Goal: Information Seeking & Learning: Learn about a topic

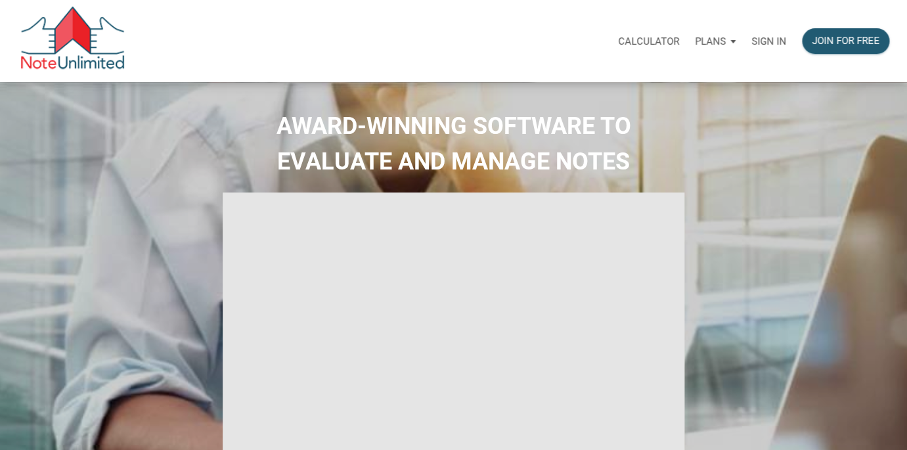
click at [768, 39] on p "Sign in" at bounding box center [769, 41] width 35 height 12
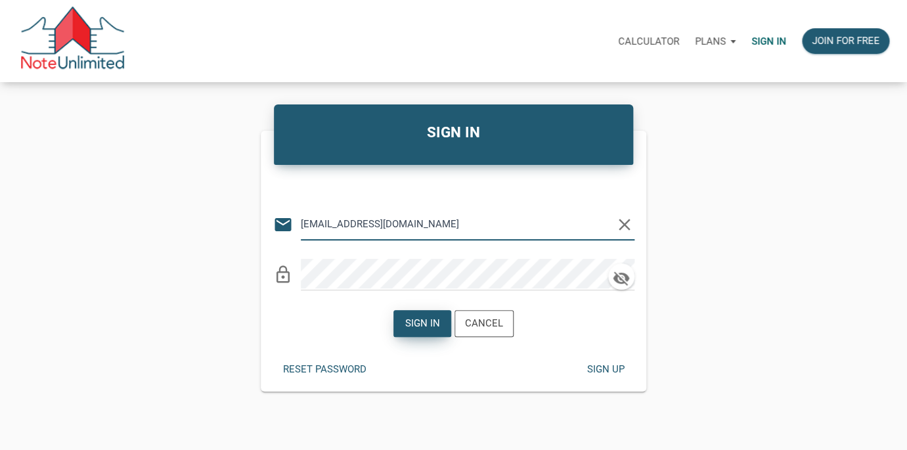
type input "lethasiddons@gmail.com"
click at [413, 312] on div "Sign in" at bounding box center [422, 324] width 56 height 26
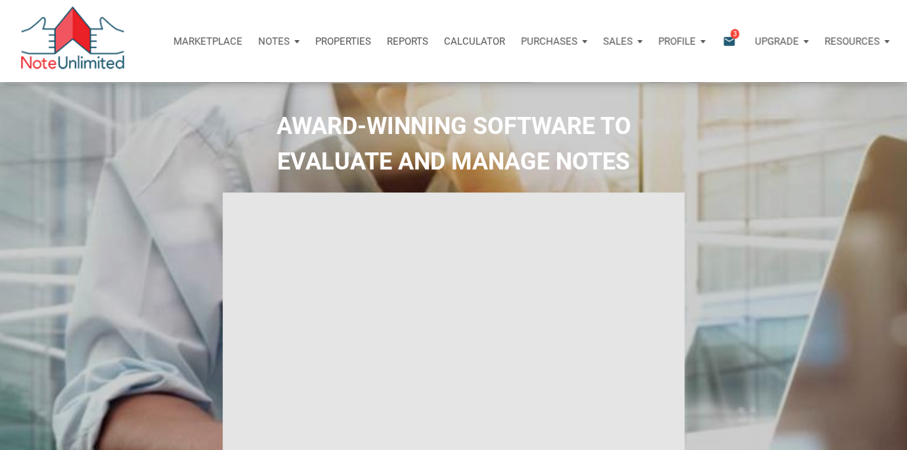
type input "Introduction to new features"
select select
click at [728, 43] on icon "email" at bounding box center [729, 41] width 16 height 15
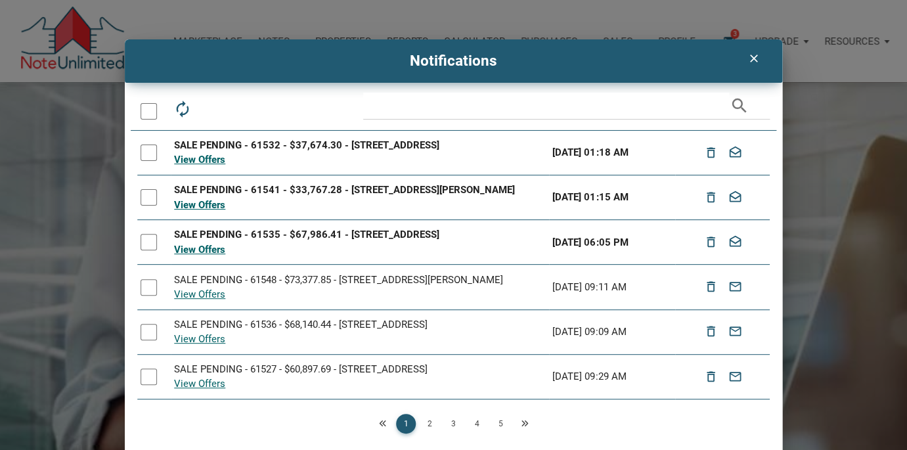
click at [148, 107] on div at bounding box center [149, 111] width 16 height 16
click at [246, 106] on icon "drafts" at bounding box center [241, 109] width 18 height 18
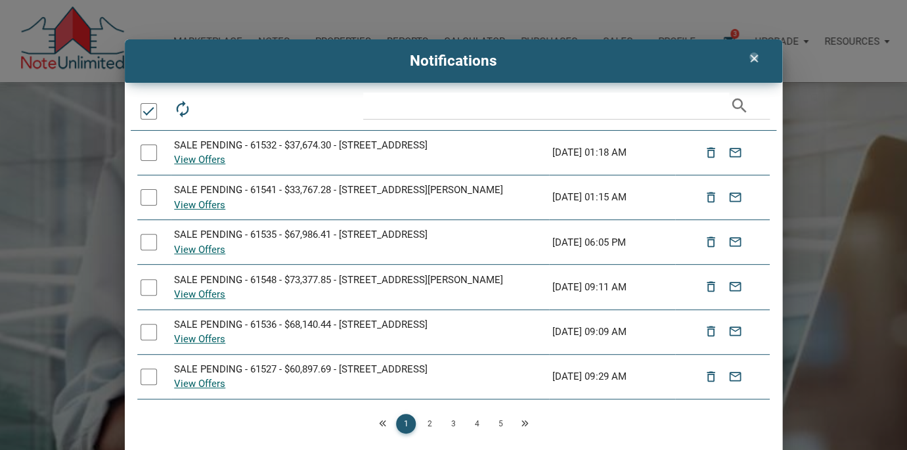
click at [754, 56] on icon "clear" at bounding box center [754, 58] width 16 height 13
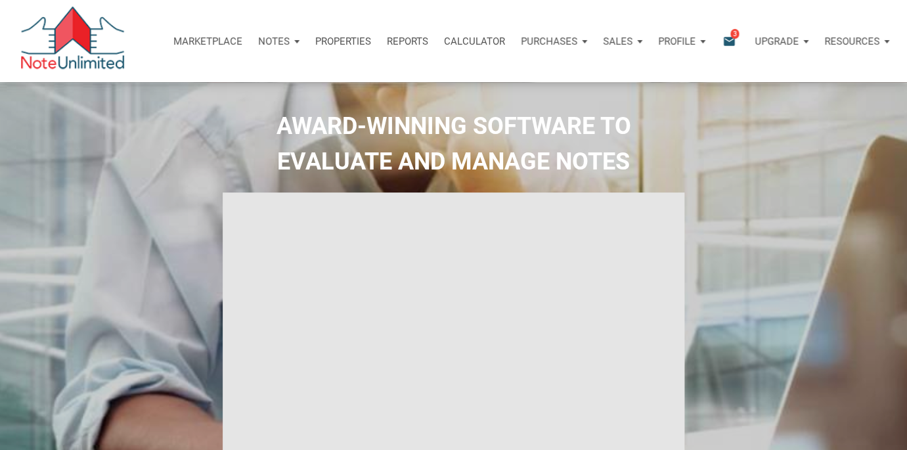
click at [198, 43] on p "Marketplace" at bounding box center [207, 41] width 69 height 12
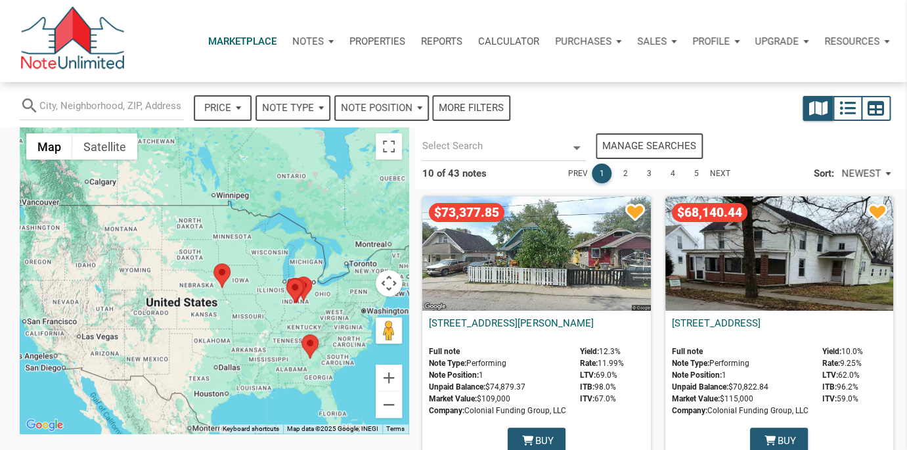
select select
click at [623, 171] on link "2" at bounding box center [626, 174] width 20 height 20
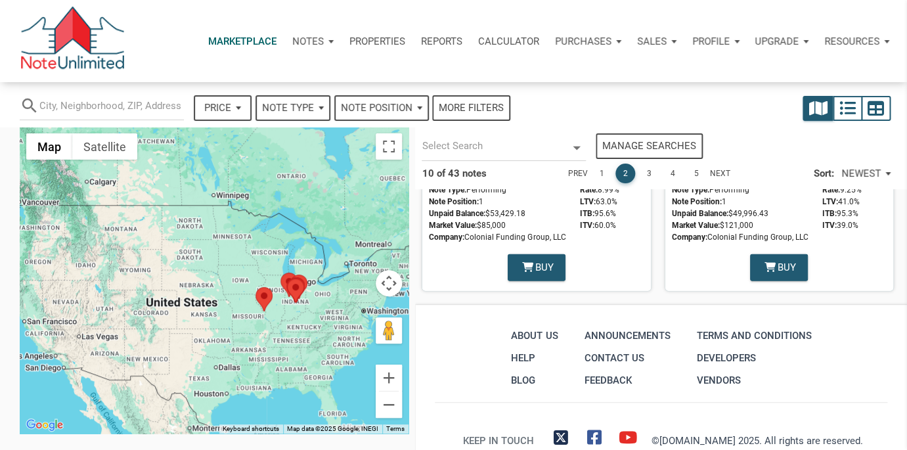
scroll to position [1334, 0]
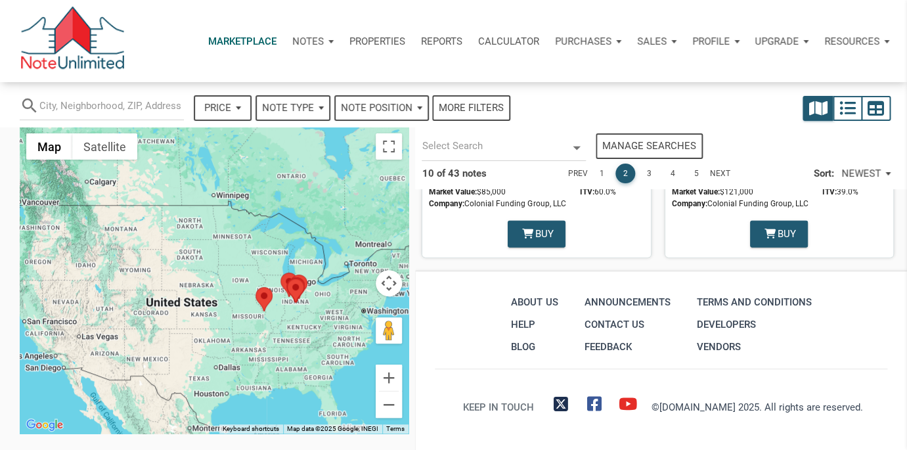
click at [648, 170] on link "3" at bounding box center [649, 174] width 20 height 20
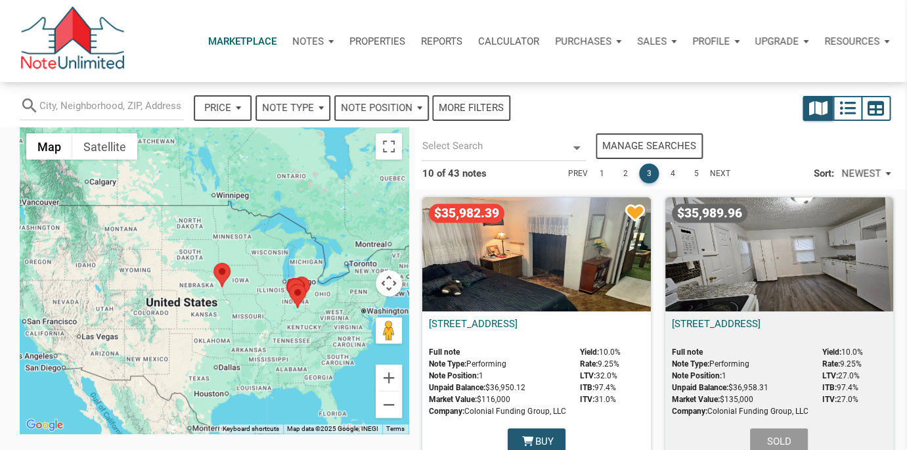
scroll to position [281, 0]
click at [554, 254] on div "$35,982.39" at bounding box center [536, 255] width 228 height 114
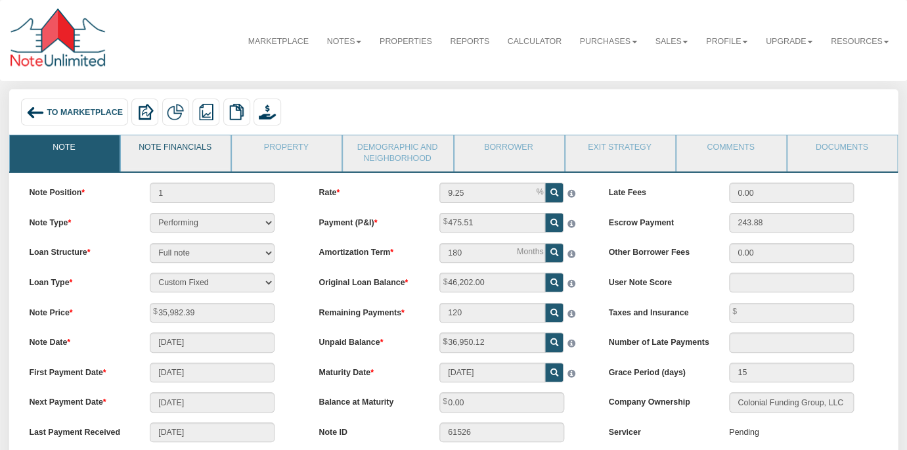
click at [169, 150] on link "Note Financials" at bounding box center [175, 151] width 108 height 33
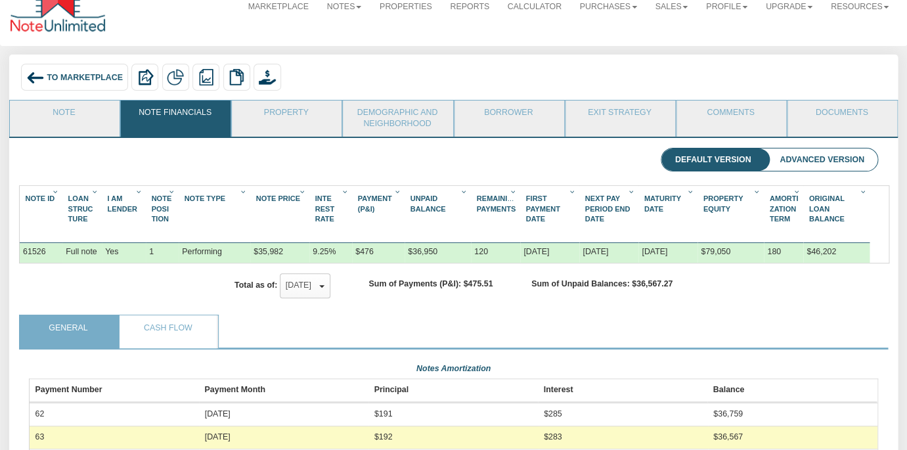
scroll to position [30, 0]
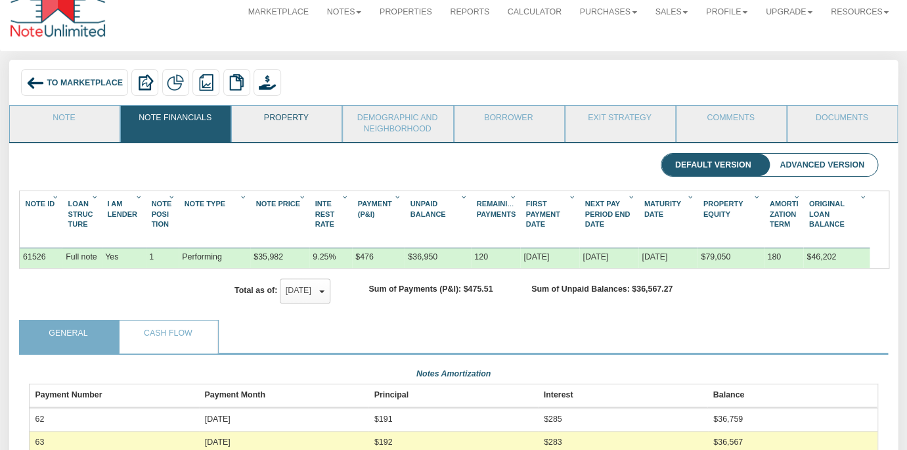
click at [277, 116] on link "Property" at bounding box center [286, 122] width 108 height 33
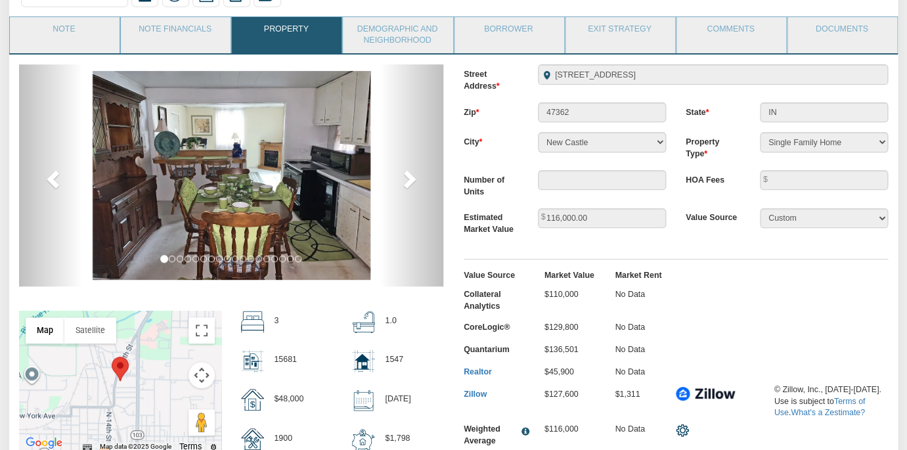
scroll to position [126, 0]
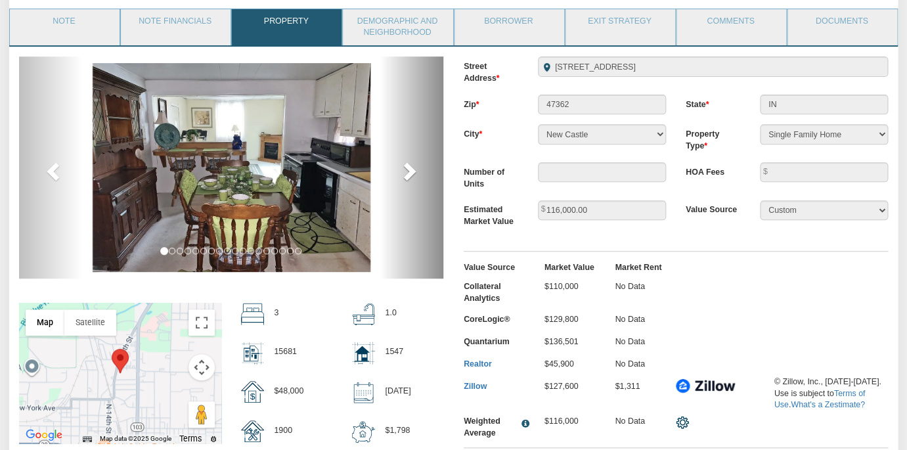
click at [409, 173] on span at bounding box center [409, 171] width 20 height 20
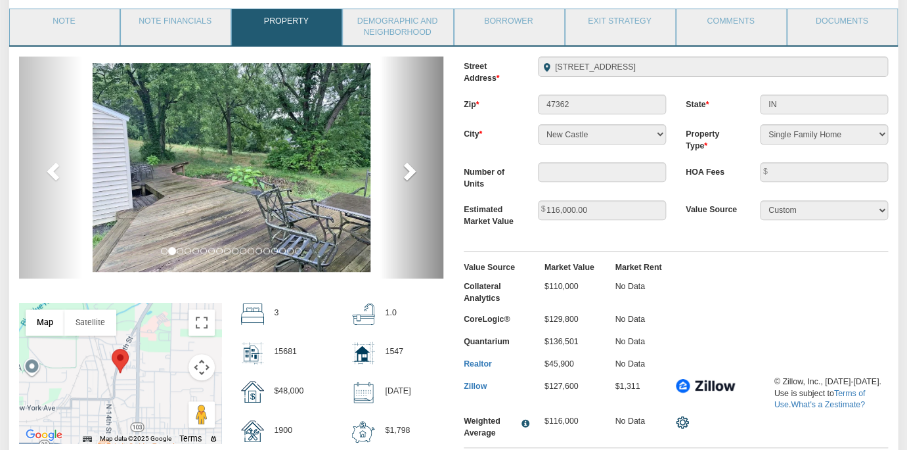
click at [409, 173] on span at bounding box center [409, 171] width 20 height 20
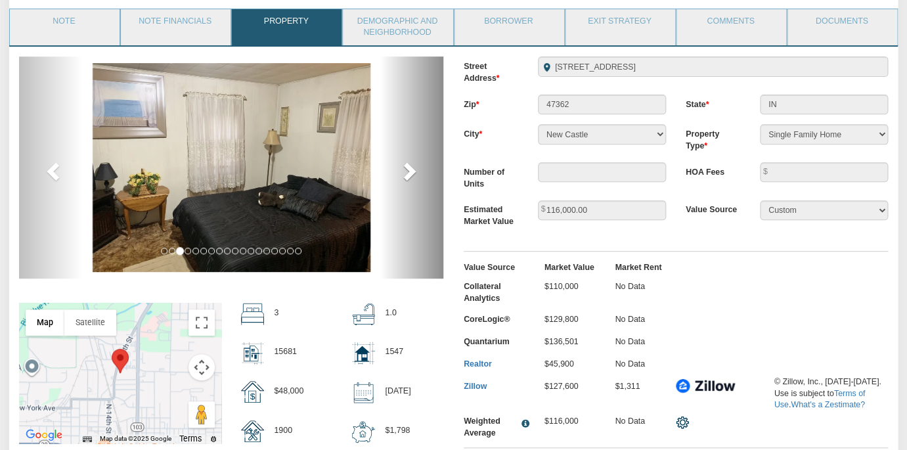
click at [409, 173] on span at bounding box center [409, 171] width 20 height 20
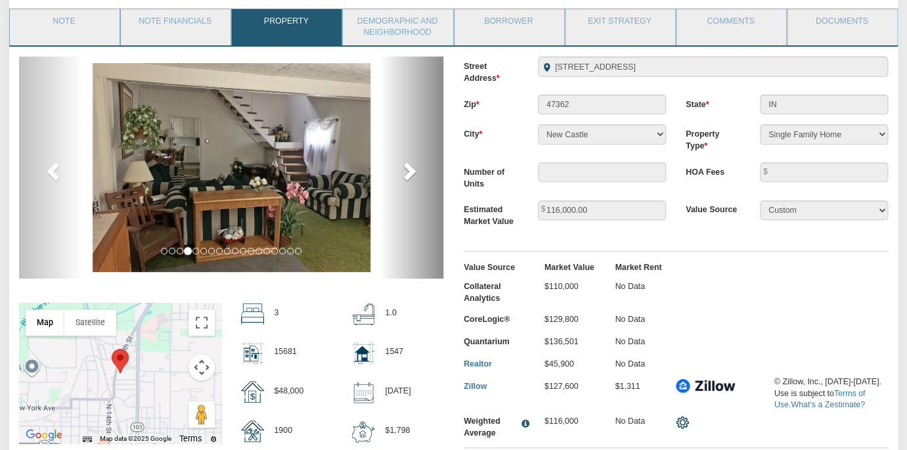
click at [409, 173] on span at bounding box center [409, 171] width 20 height 20
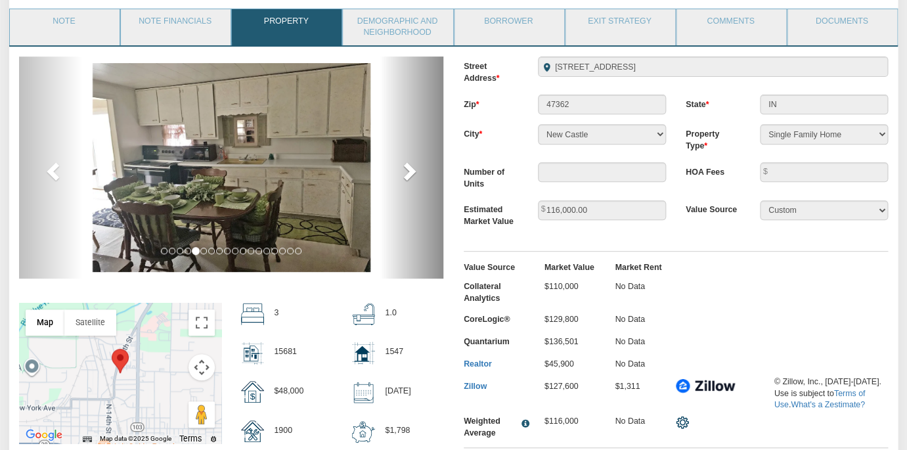
click at [409, 173] on span at bounding box center [409, 171] width 20 height 20
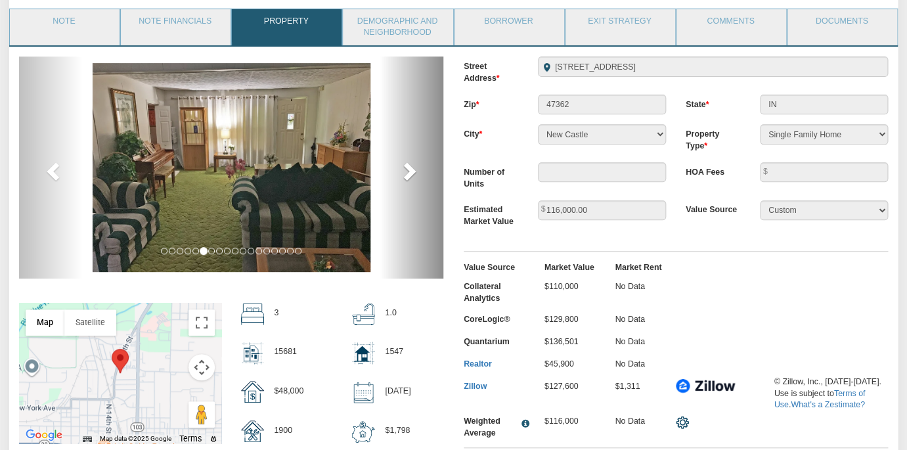
click at [409, 173] on span at bounding box center [409, 171] width 20 height 20
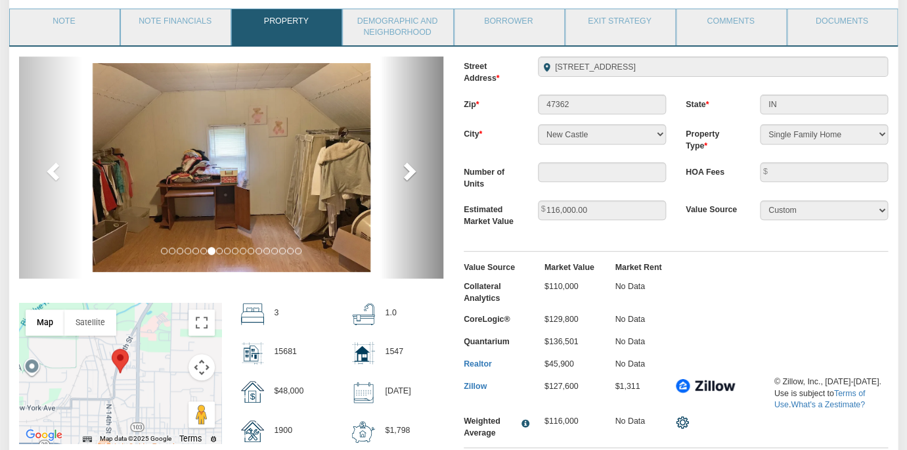
click at [409, 173] on span at bounding box center [409, 171] width 20 height 20
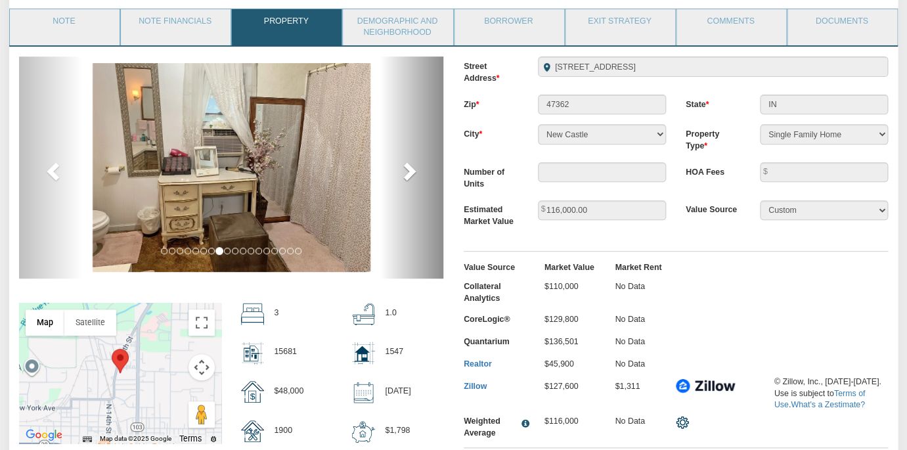
click at [409, 173] on span at bounding box center [409, 171] width 20 height 20
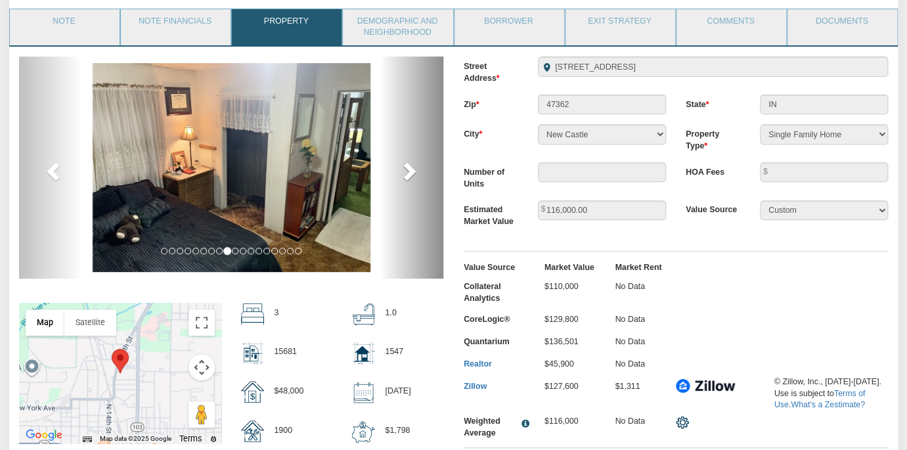
click at [409, 173] on span at bounding box center [409, 171] width 20 height 20
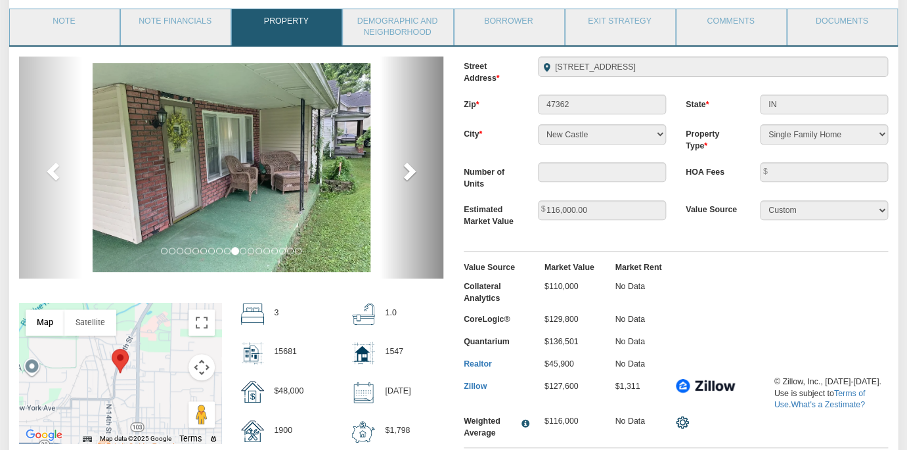
click at [409, 173] on span at bounding box center [409, 171] width 20 height 20
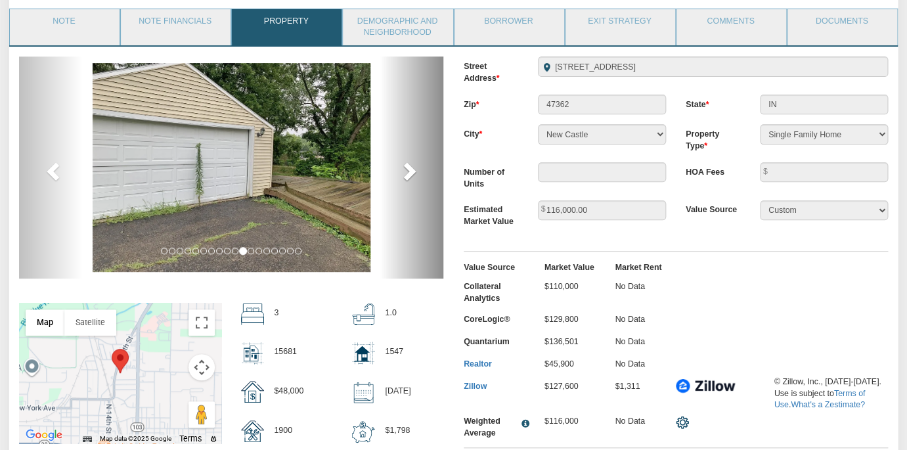
click at [409, 173] on span at bounding box center [409, 171] width 20 height 20
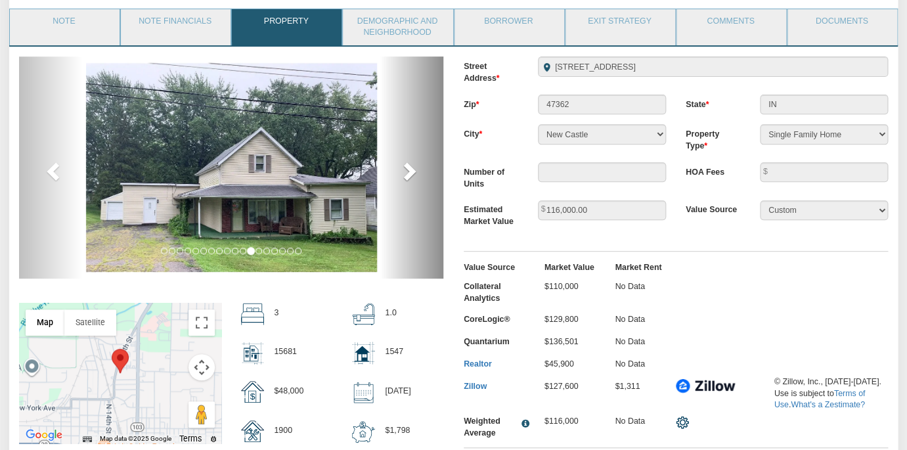
click at [409, 173] on span at bounding box center [409, 171] width 20 height 20
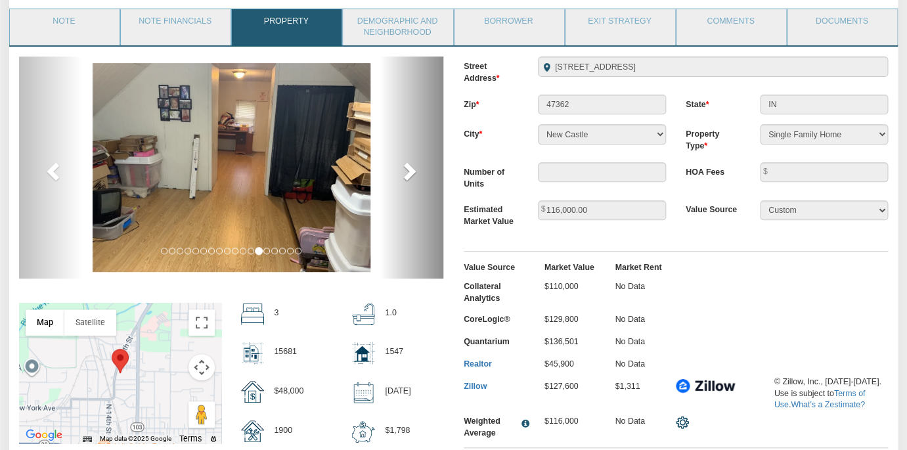
click at [409, 173] on span at bounding box center [409, 171] width 20 height 20
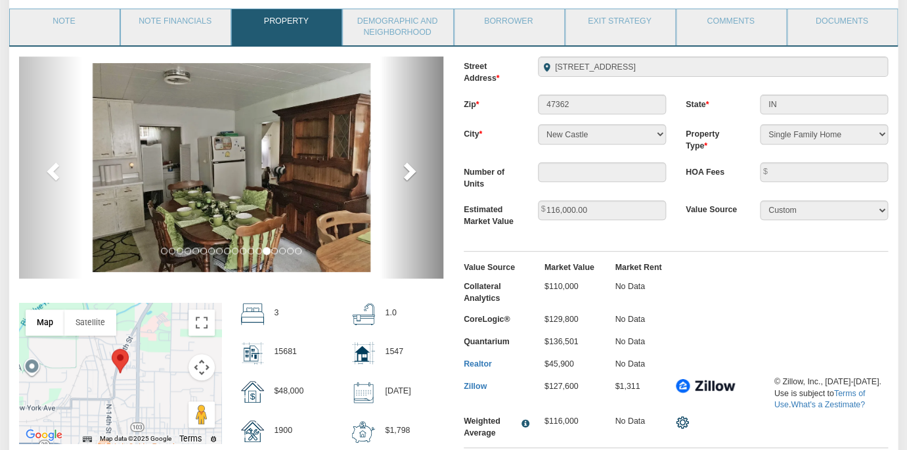
click at [409, 173] on span at bounding box center [409, 171] width 20 height 20
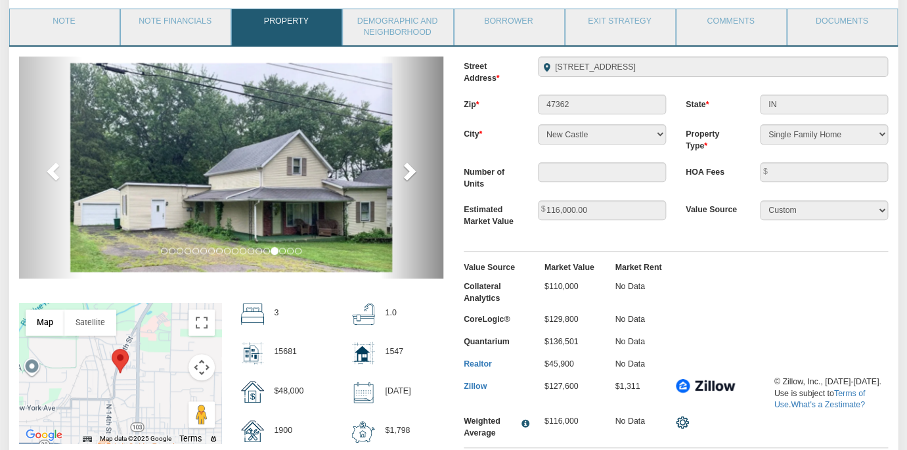
click at [409, 173] on span at bounding box center [409, 171] width 20 height 20
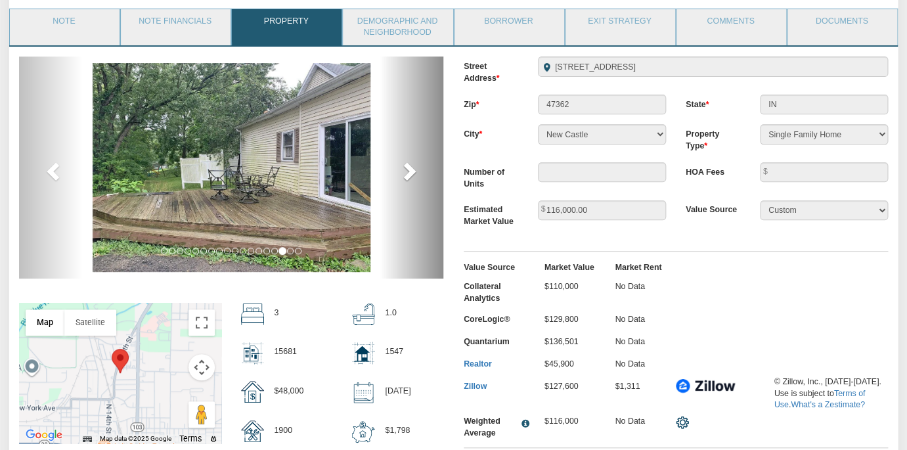
click at [409, 173] on span at bounding box center [409, 171] width 20 height 20
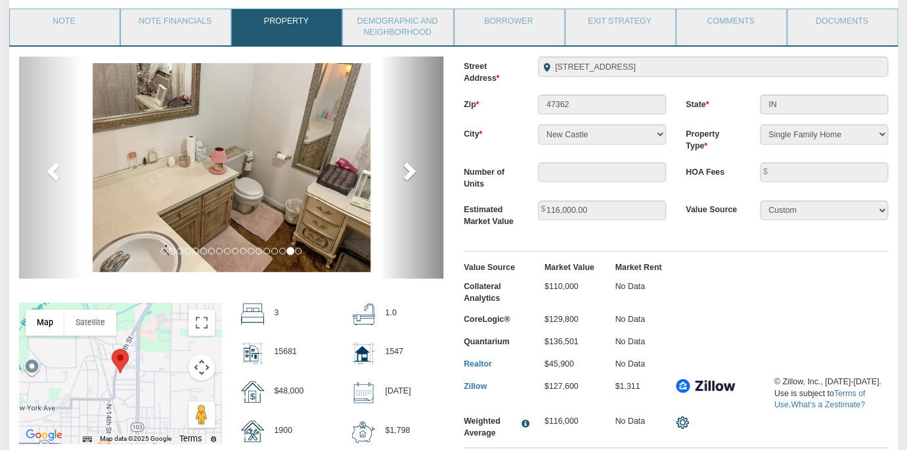
click at [409, 173] on span at bounding box center [409, 171] width 20 height 20
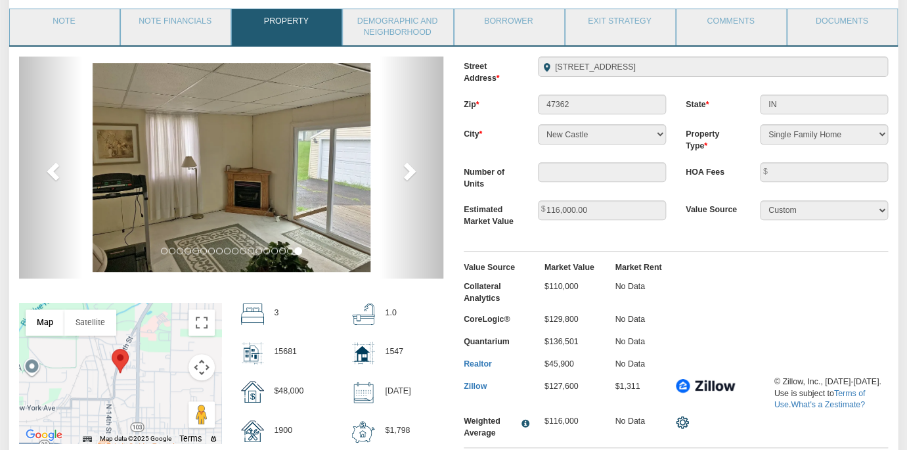
click at [452, 192] on div "previous next" at bounding box center [231, 254] width 445 height 397
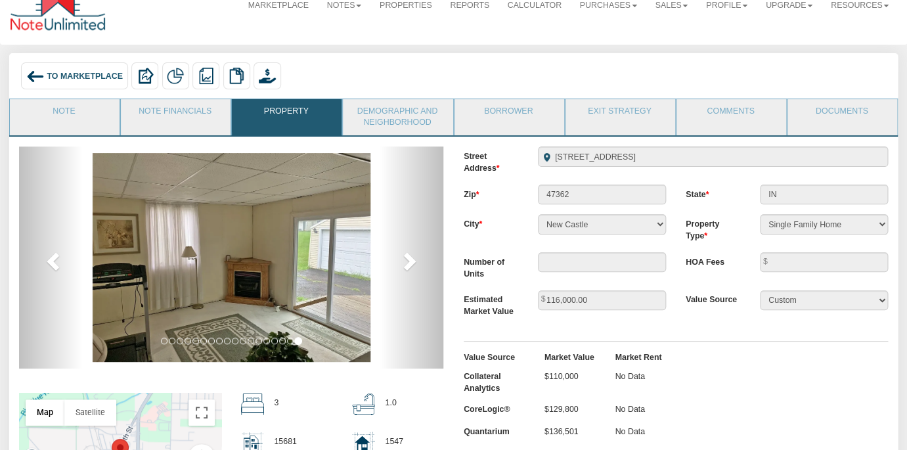
scroll to position [0, 0]
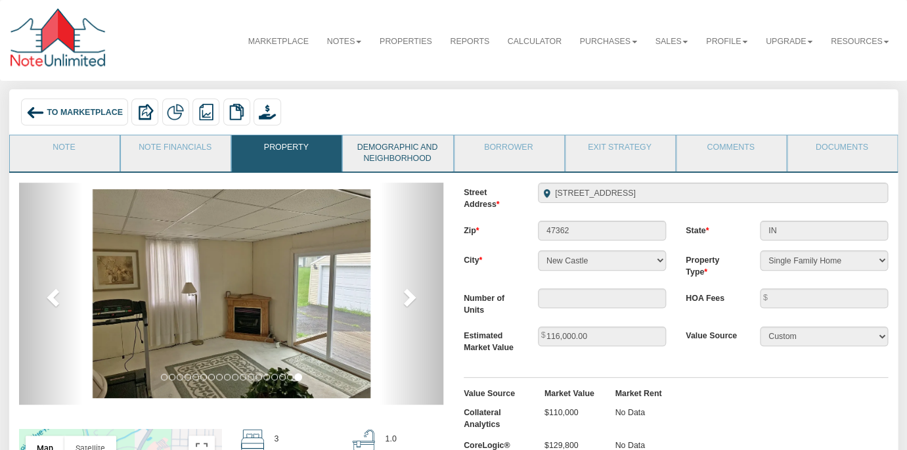
click at [396, 145] on link "Demographic and Neighborhood" at bounding box center [397, 153] width 108 height 37
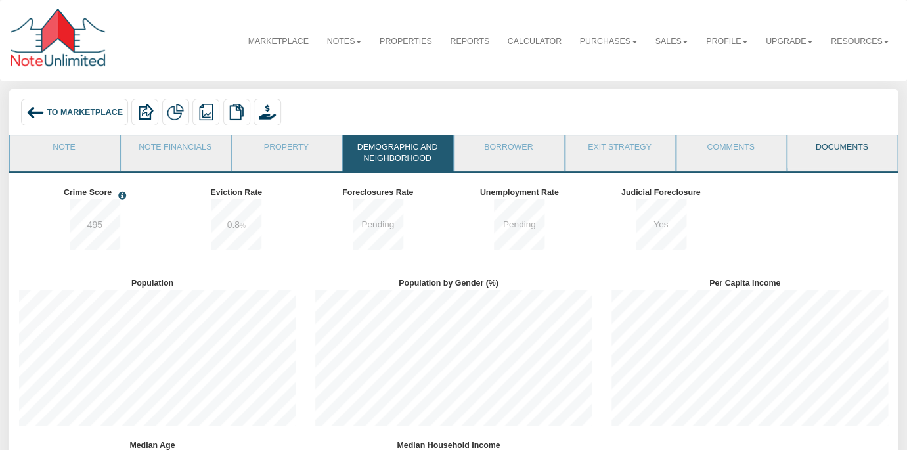
click at [849, 150] on link "Documents" at bounding box center [842, 151] width 108 height 33
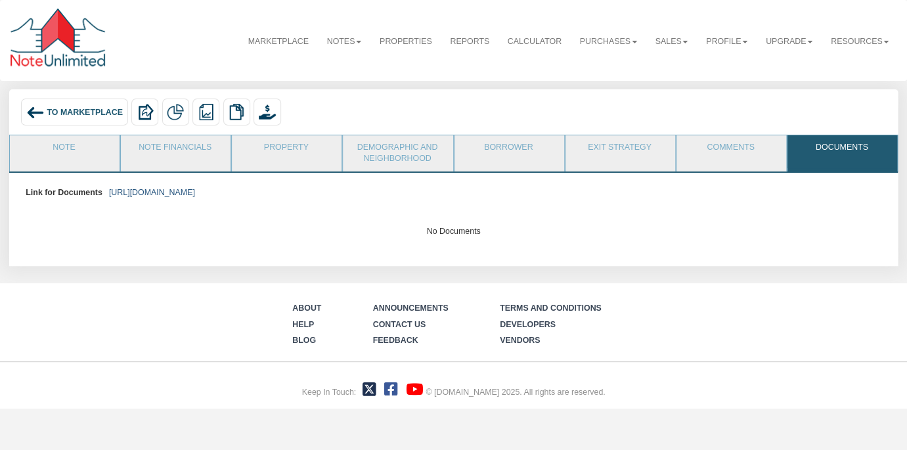
click at [195, 192] on link "https://colonialfundinggroup.sharepoint.com/:f:/s/operationsteam/EsZhQsI5TO9HvH…" at bounding box center [152, 192] width 86 height 9
click at [51, 106] on div "To Marketplace" at bounding box center [74, 112] width 106 height 27
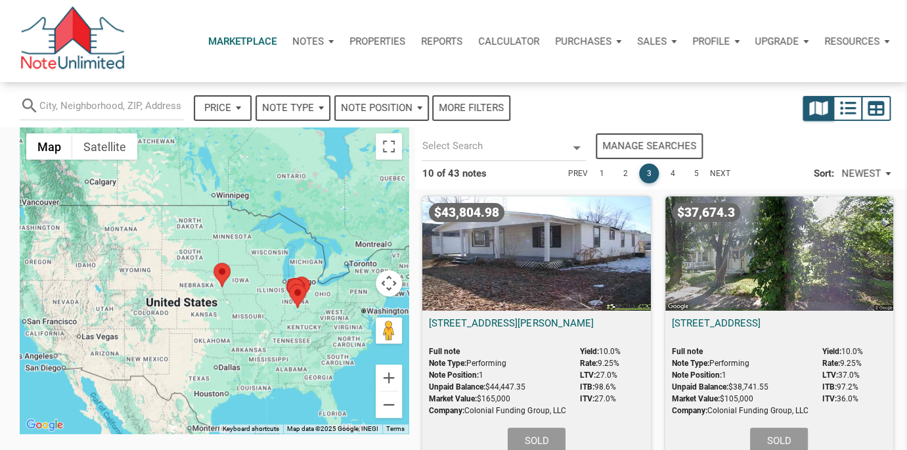
select select
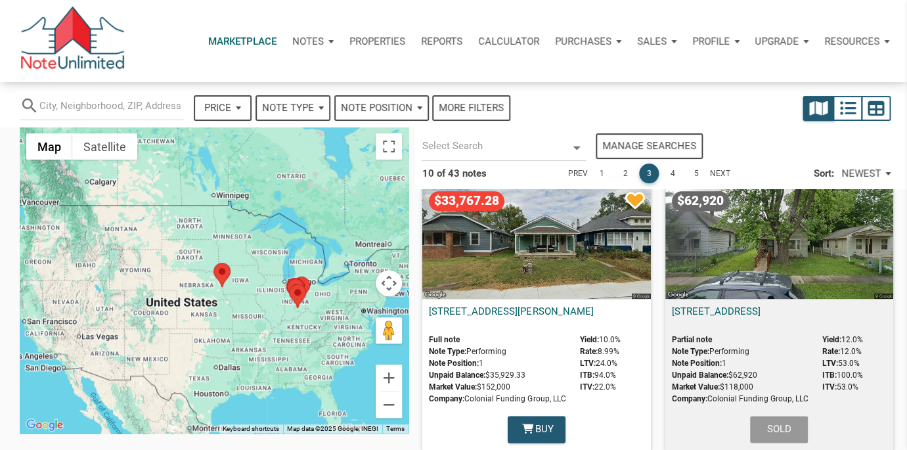
scroll to position [576, 0]
click at [533, 262] on div "$33,767.28" at bounding box center [536, 241] width 228 height 114
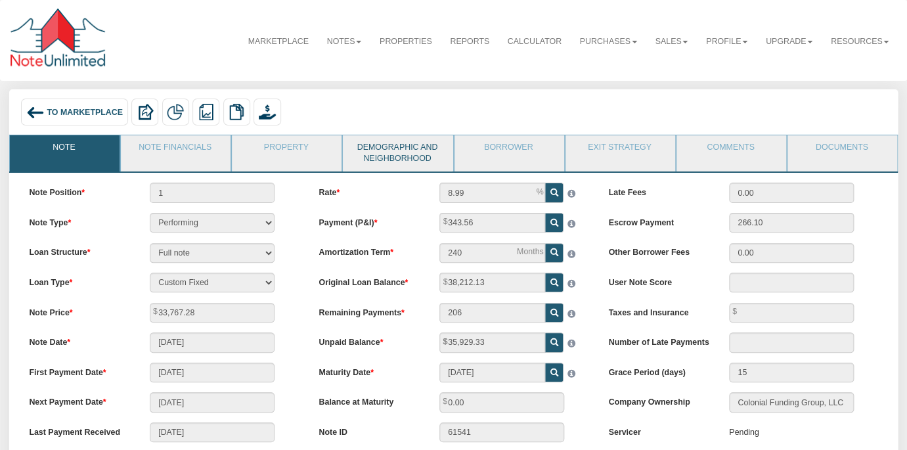
click at [374, 161] on link "Demographic and Neighborhood" at bounding box center [397, 153] width 108 height 37
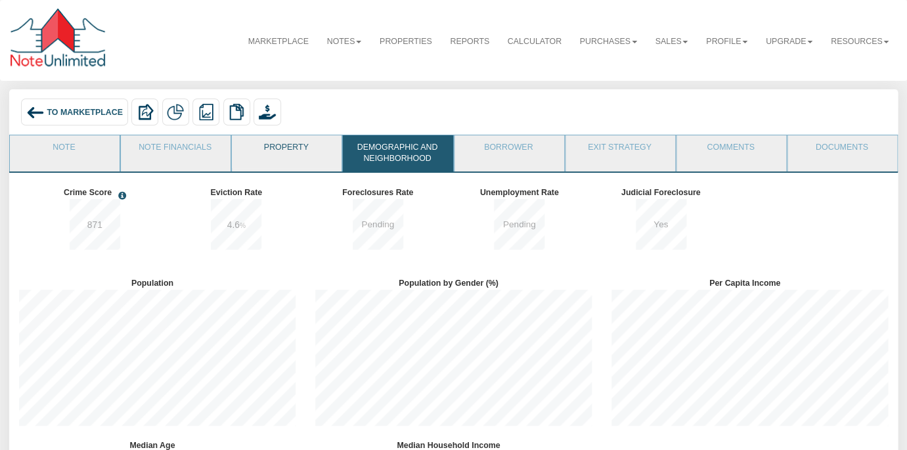
click at [269, 143] on link "Property" at bounding box center [286, 151] width 108 height 33
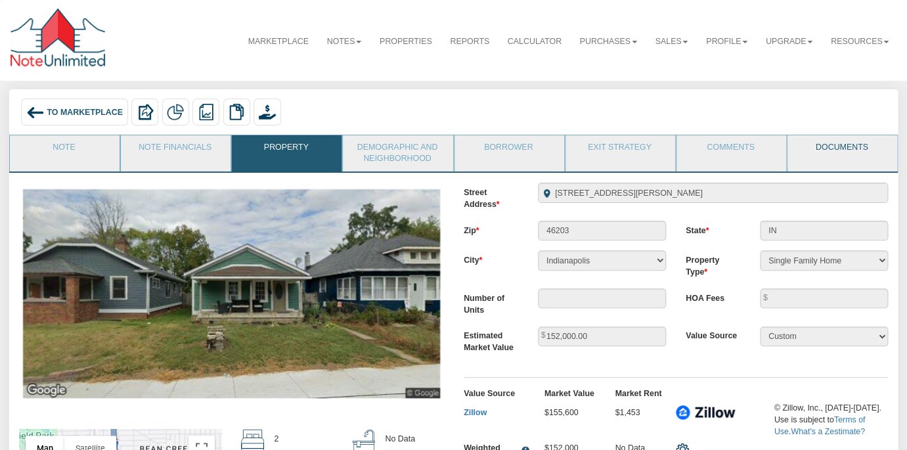
click at [830, 141] on link "Documents" at bounding box center [842, 151] width 108 height 33
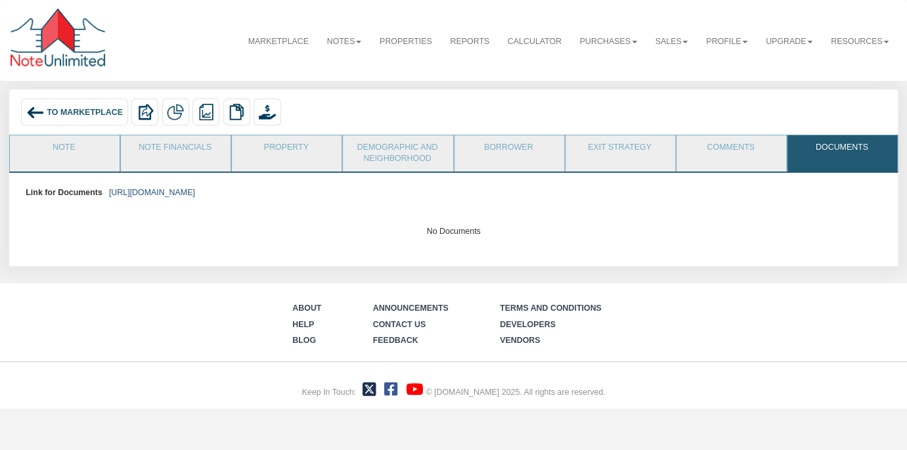
click at [195, 194] on link "https://colonialfundinggroup.sharepoint.com/:f:/s/operationsteam/EmPPd2Uuhs5Os-…" at bounding box center [152, 192] width 86 height 9
click at [81, 111] on span "To Marketplace" at bounding box center [85, 112] width 76 height 9
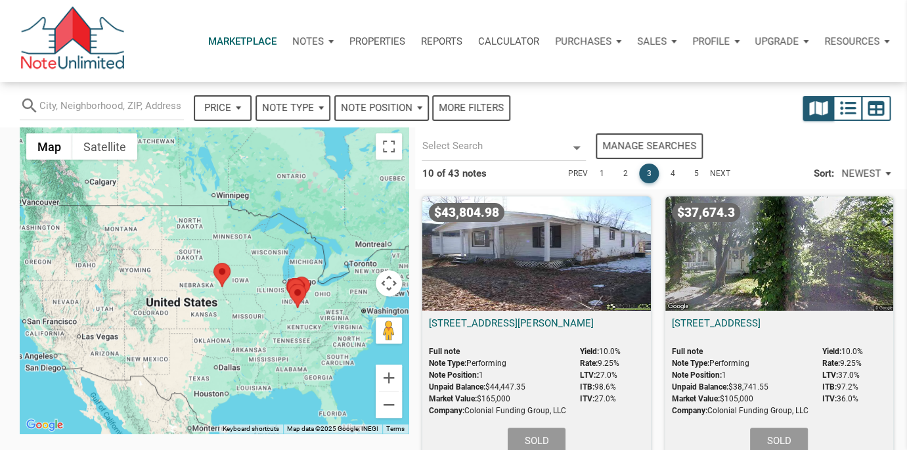
select select
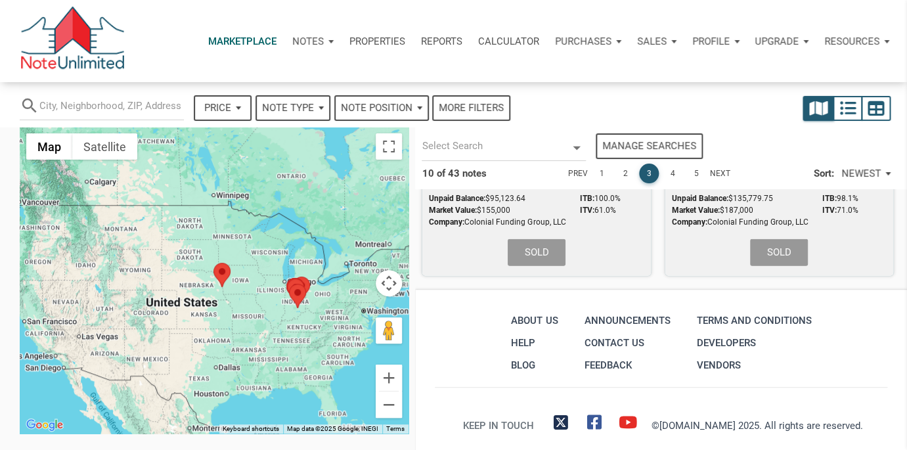
scroll to position [1334, 0]
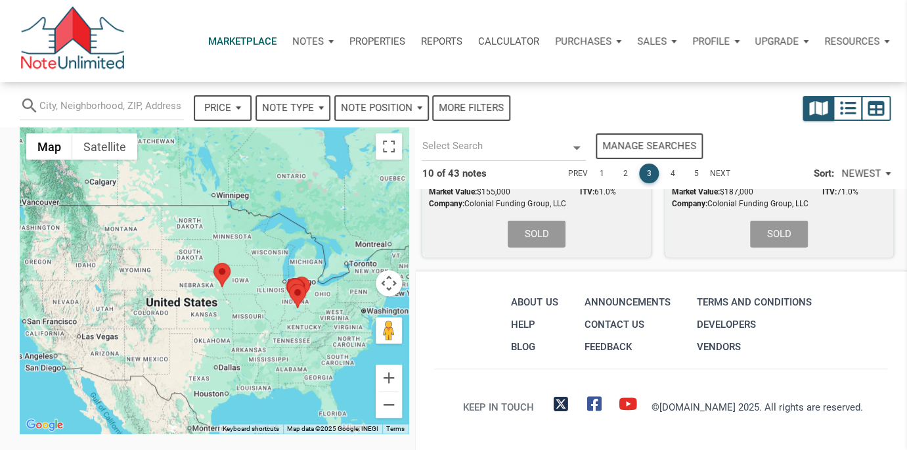
click at [671, 168] on link "4" at bounding box center [673, 174] width 20 height 20
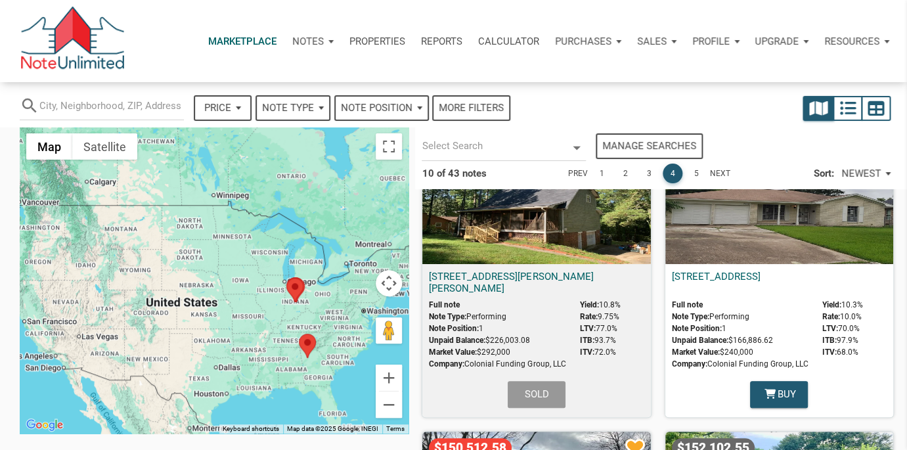
scroll to position [0, 0]
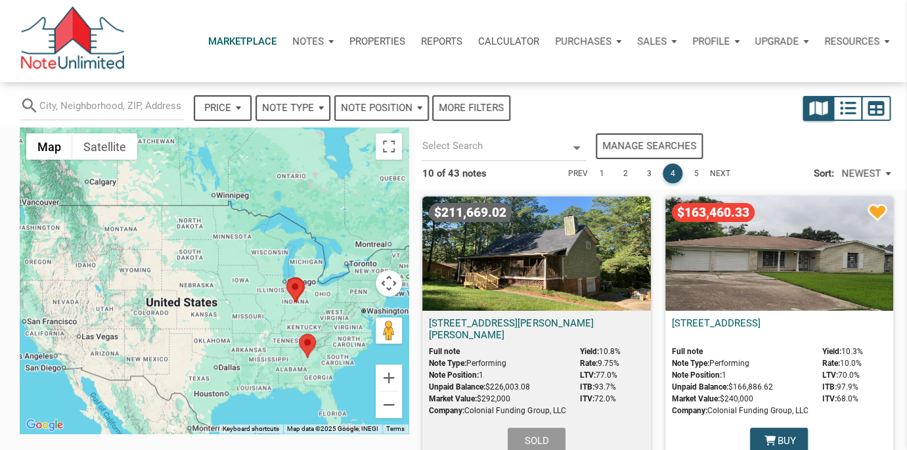
click at [764, 251] on div "$163,460.33" at bounding box center [780, 253] width 228 height 114
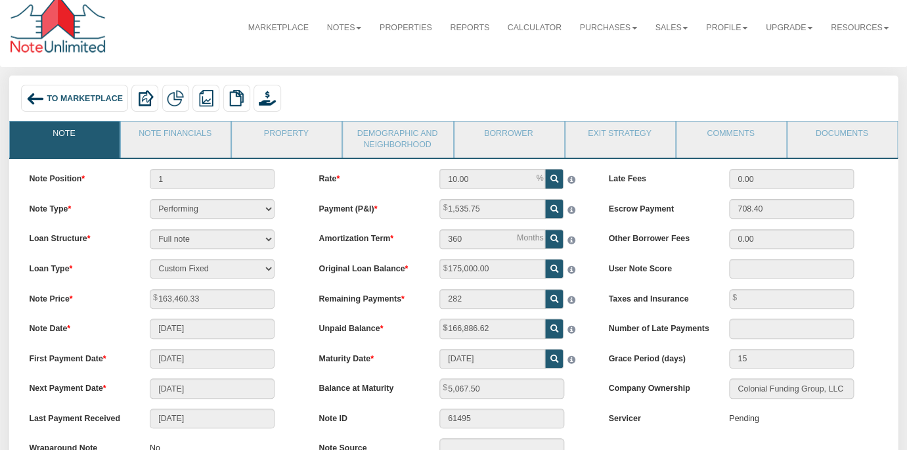
scroll to position [8, 0]
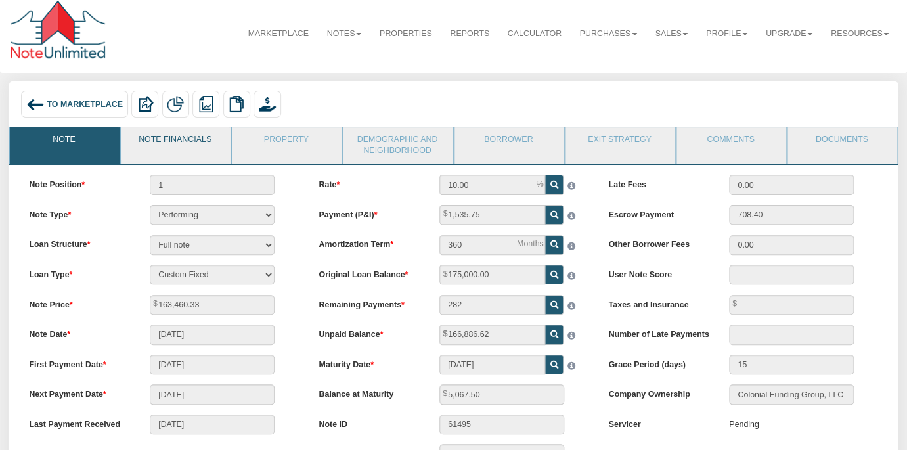
click at [173, 144] on link "Note Financials" at bounding box center [175, 143] width 108 height 33
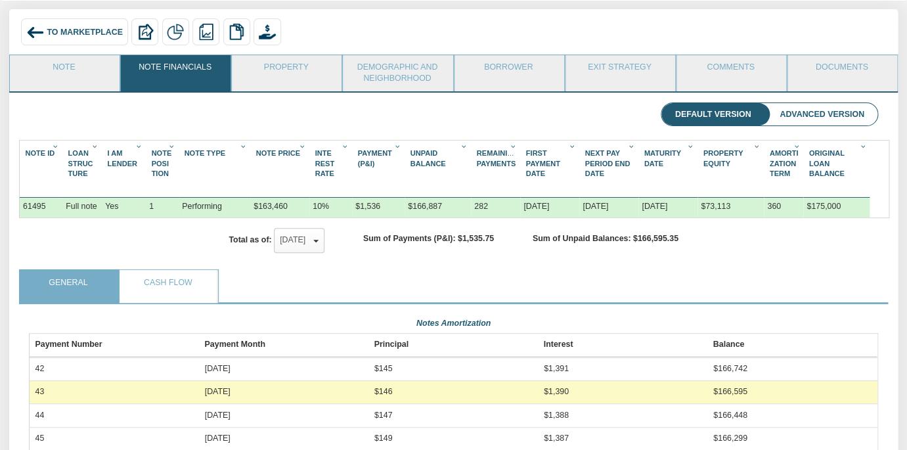
scroll to position [0, 0]
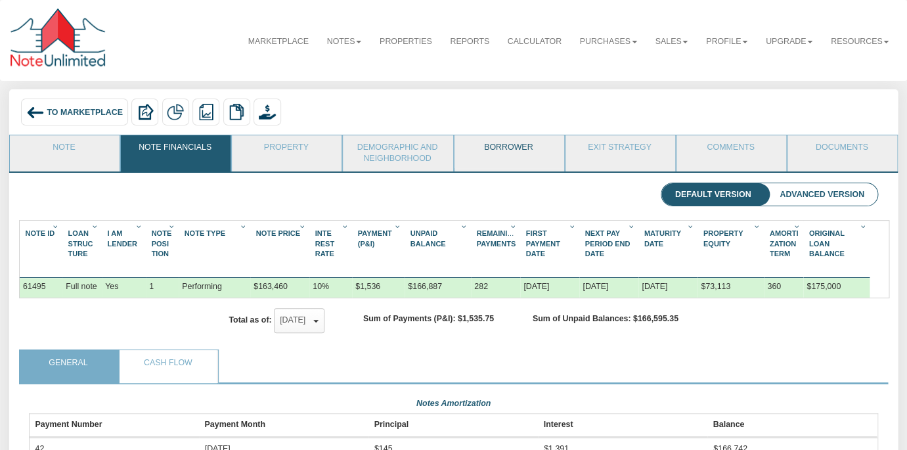
click at [486, 144] on link "Borrower" at bounding box center [509, 151] width 108 height 33
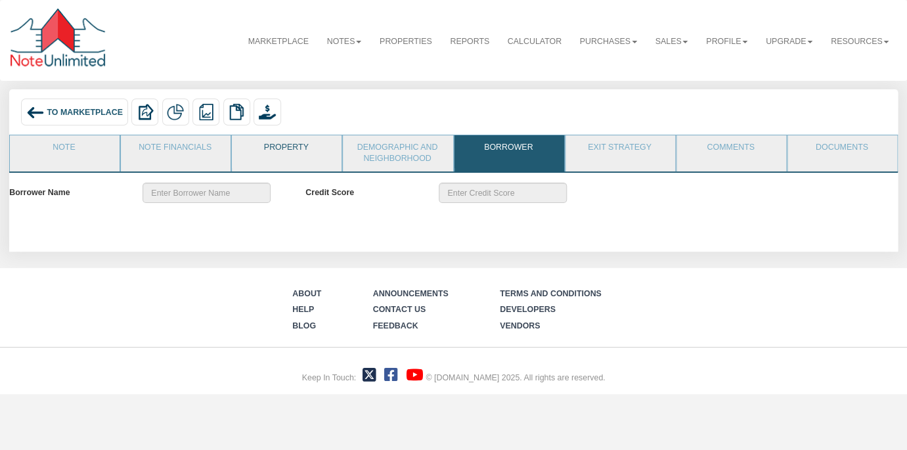
click at [263, 147] on link "Property" at bounding box center [286, 151] width 108 height 33
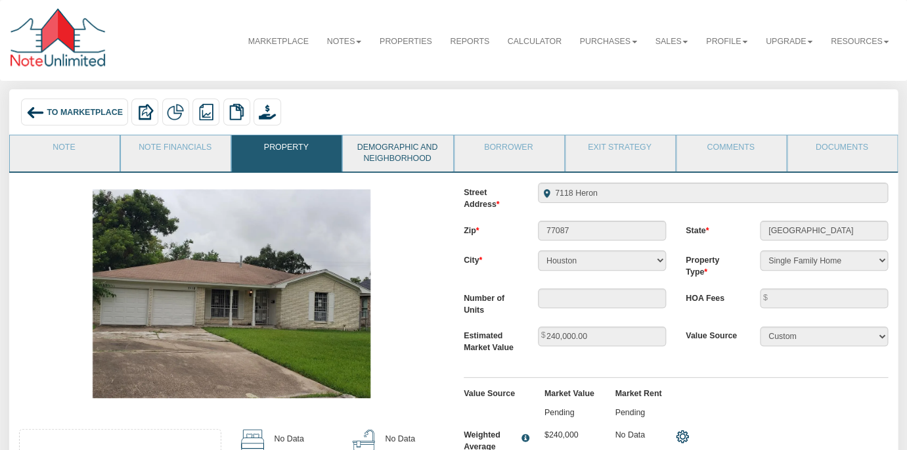
click at [410, 146] on link "Demographic and Neighborhood" at bounding box center [397, 153] width 108 height 37
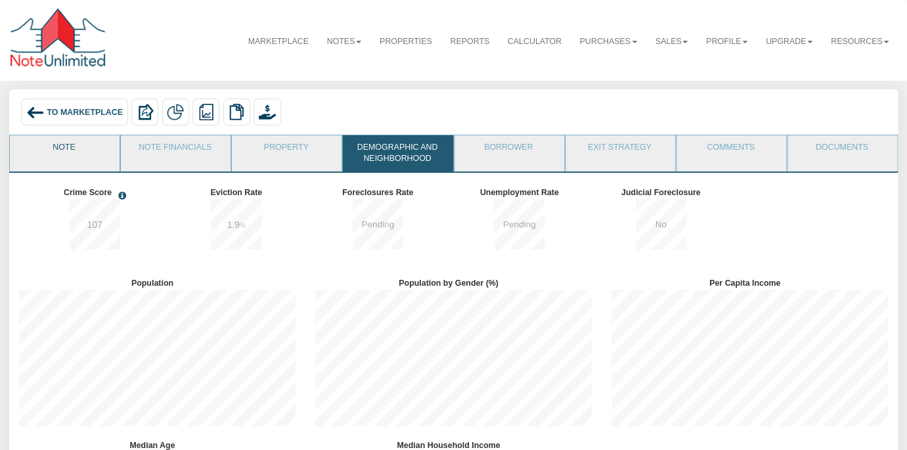
click at [64, 157] on link "Note" at bounding box center [64, 151] width 108 height 33
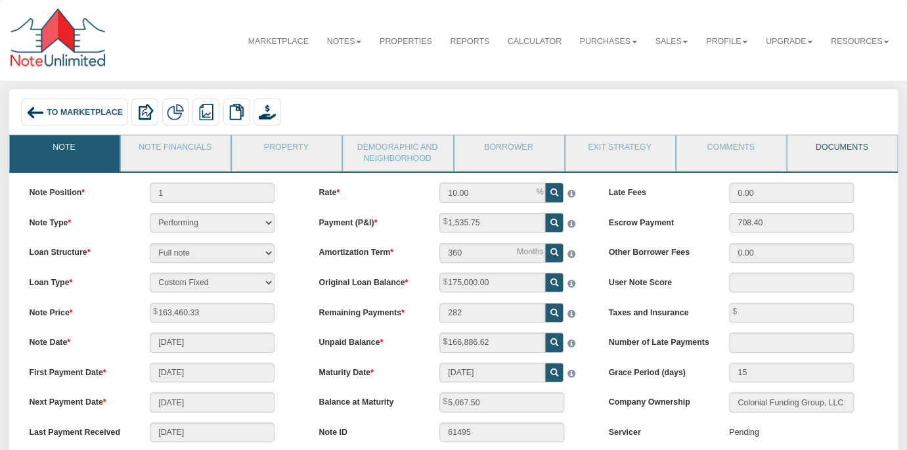
click at [840, 143] on link "Documents" at bounding box center [842, 151] width 108 height 33
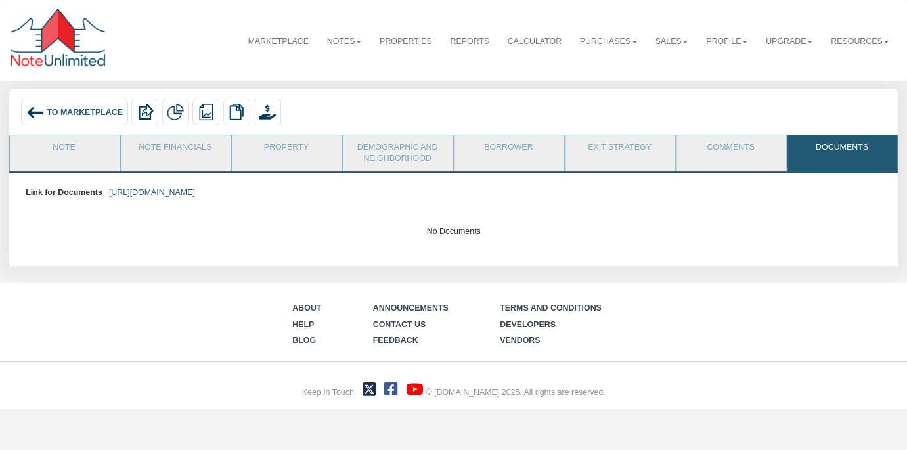
click at [195, 194] on link "https://colonialfundinggroup.sharepoint.com/:f:/s/operationsteam/EggFpjy2Vf1Fpp…" at bounding box center [152, 192] width 86 height 9
click at [37, 110] on img at bounding box center [35, 113] width 18 height 18
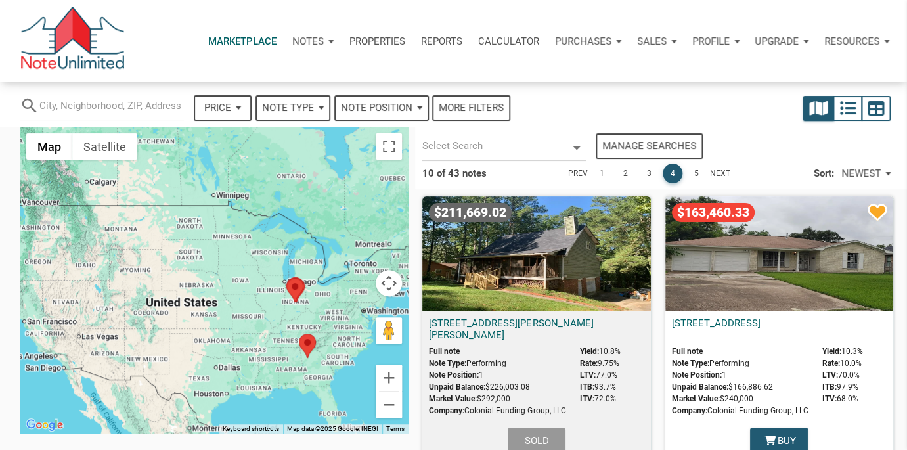
select select
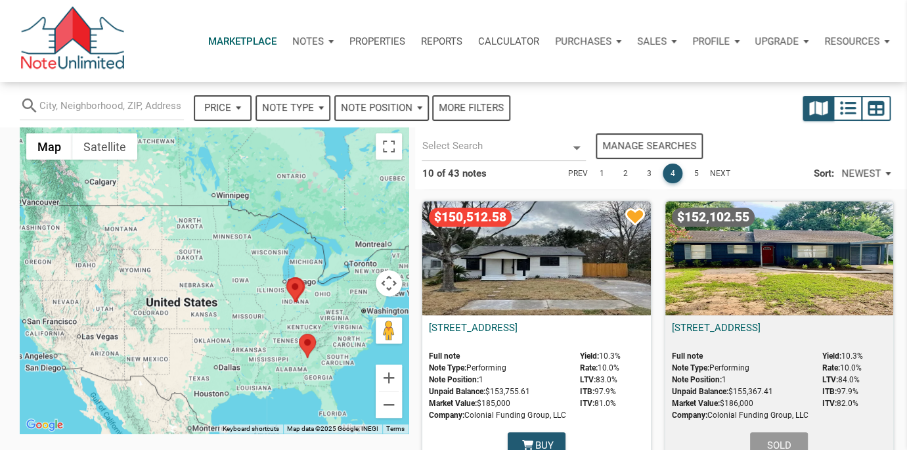
scroll to position [275, 0]
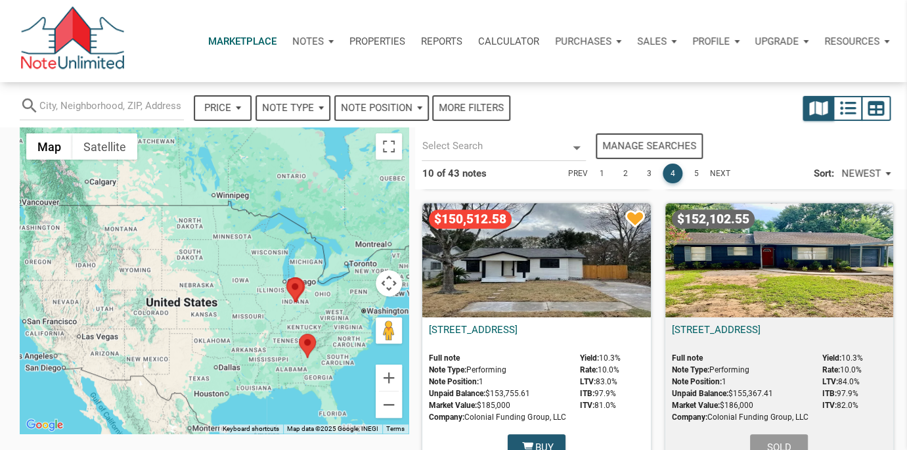
click at [529, 290] on div "$150,512.58" at bounding box center [536, 260] width 228 height 114
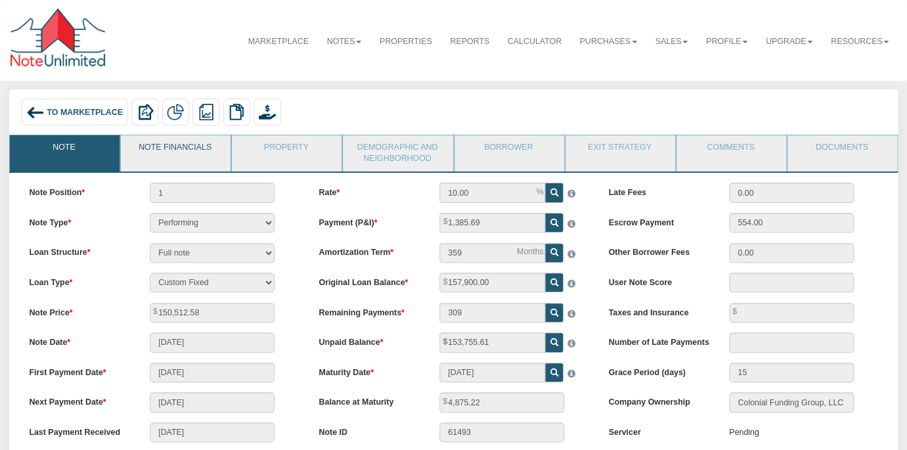
click at [189, 148] on link "Note Financials" at bounding box center [175, 151] width 108 height 33
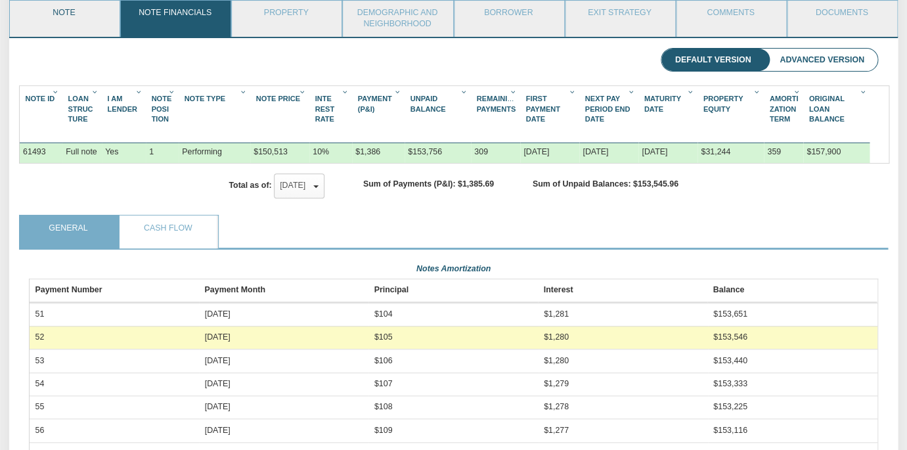
click at [85, 12] on link "Note" at bounding box center [64, 17] width 108 height 33
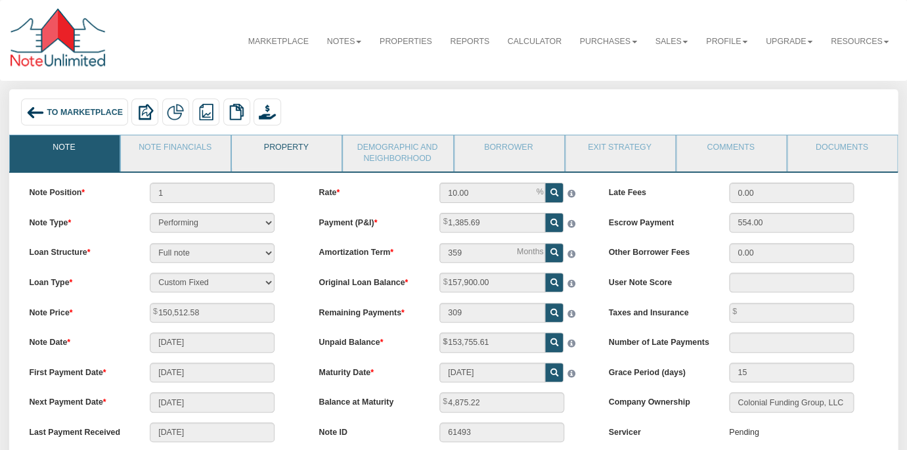
click at [294, 144] on link "Property" at bounding box center [286, 151] width 108 height 33
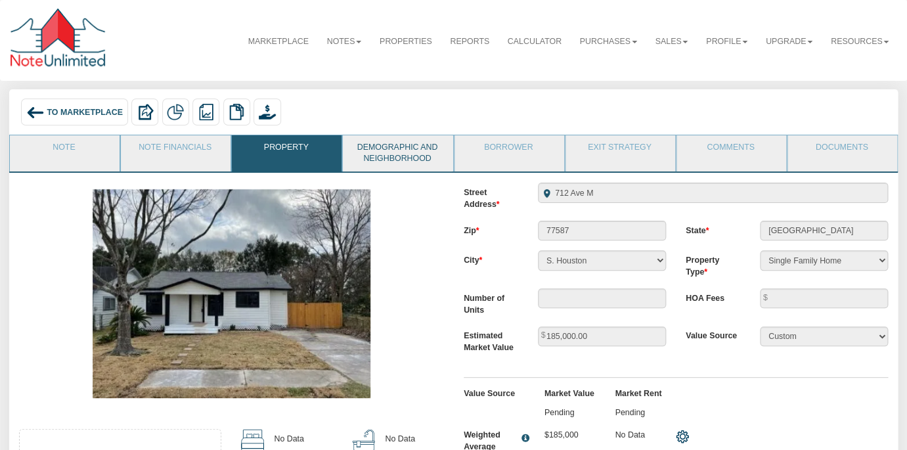
click at [426, 147] on link "Demographic and Neighborhood" at bounding box center [397, 153] width 108 height 37
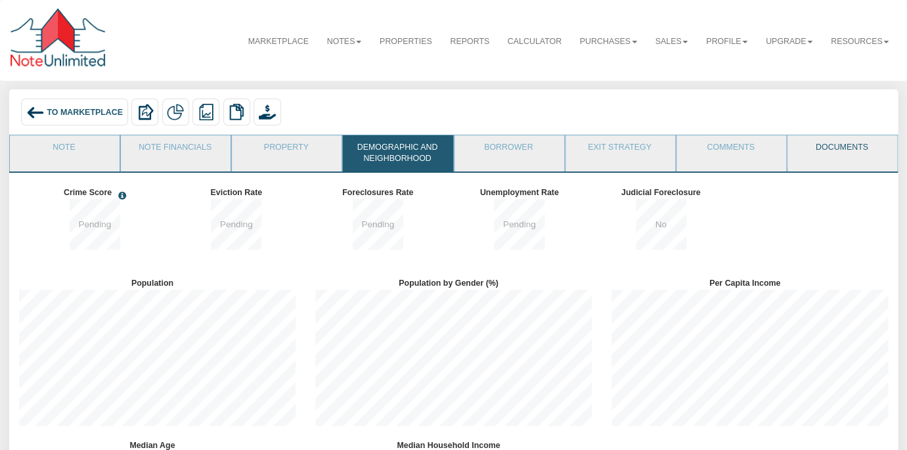
click at [838, 149] on link "Documents" at bounding box center [842, 151] width 108 height 33
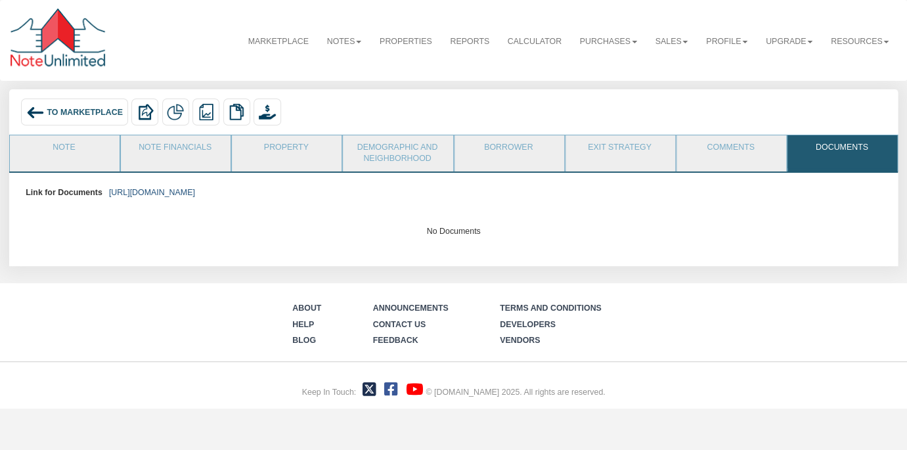
click at [195, 192] on link "https://colonialfundinggroup.sharepoint.com/:f:/s/operationsteam/Eg5p2f-ec6BFi1…" at bounding box center [152, 192] width 86 height 9
click at [58, 146] on link "Note" at bounding box center [64, 151] width 108 height 33
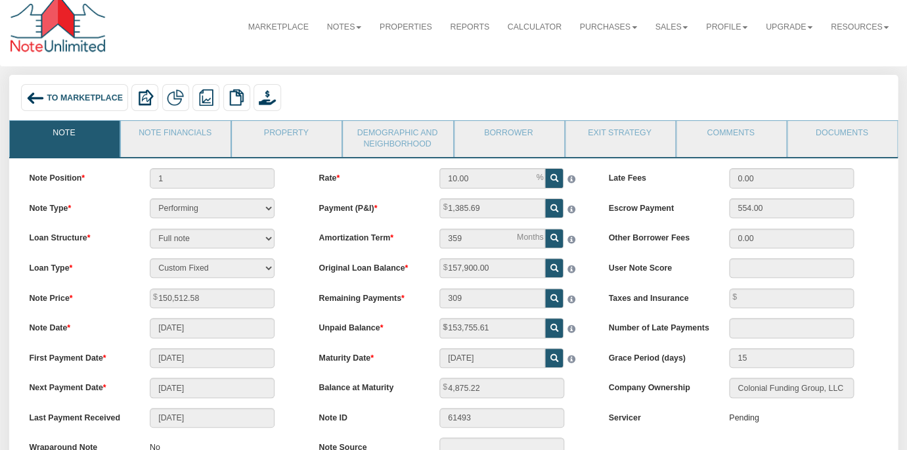
scroll to position [14, 0]
click at [77, 93] on div "To Marketplace" at bounding box center [74, 98] width 106 height 27
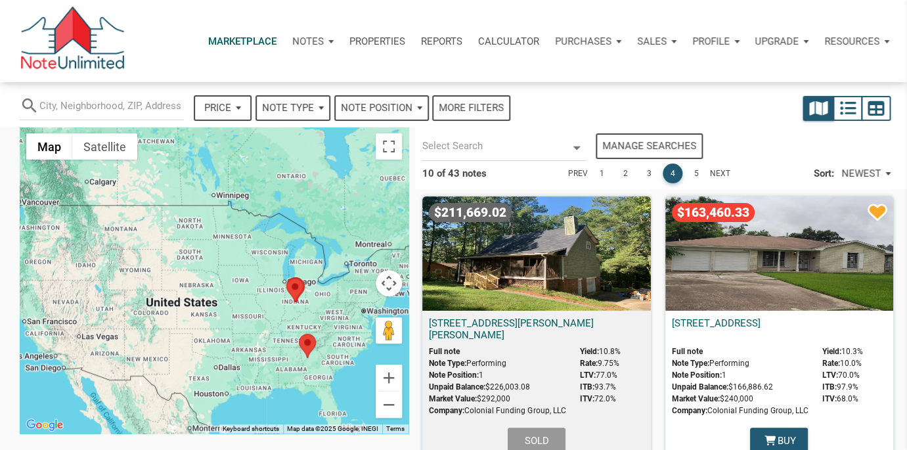
select select
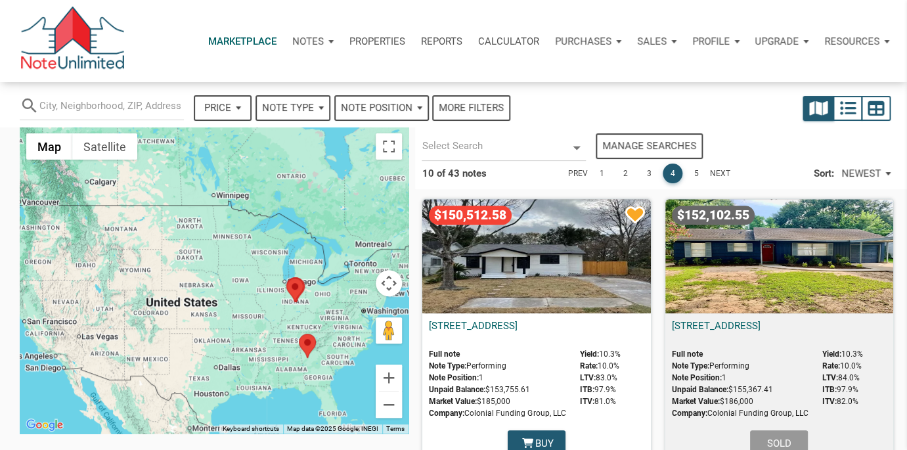
scroll to position [278, 0]
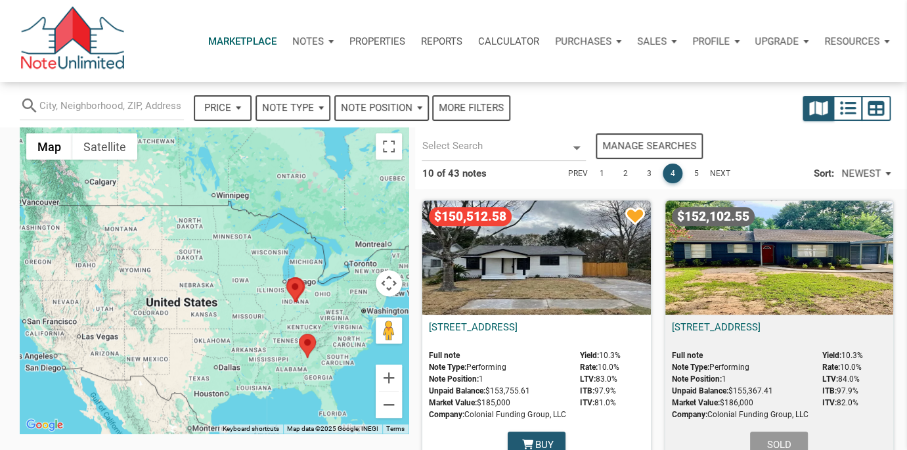
click at [542, 265] on div "$150,512.58" at bounding box center [536, 257] width 228 height 114
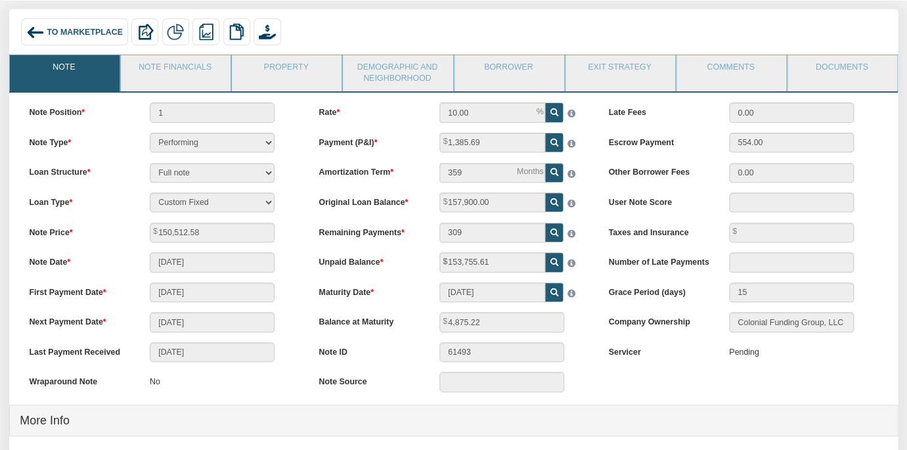
scroll to position [51, 0]
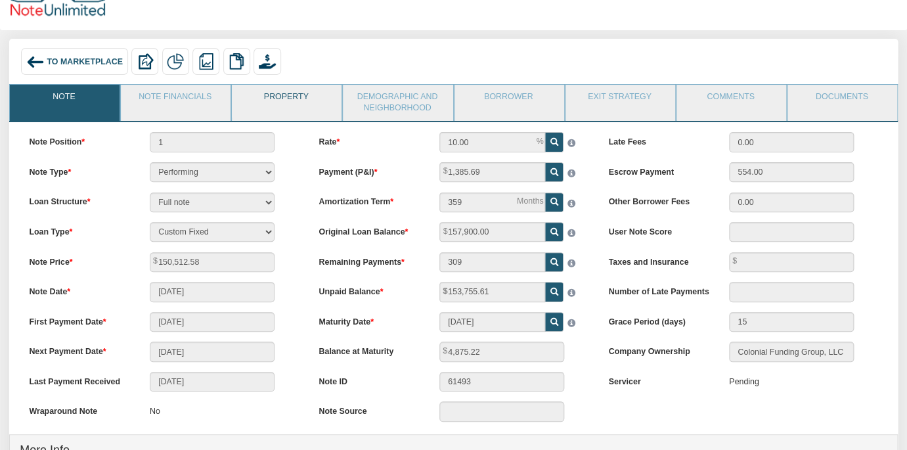
click at [273, 102] on link "Property" at bounding box center [286, 101] width 108 height 33
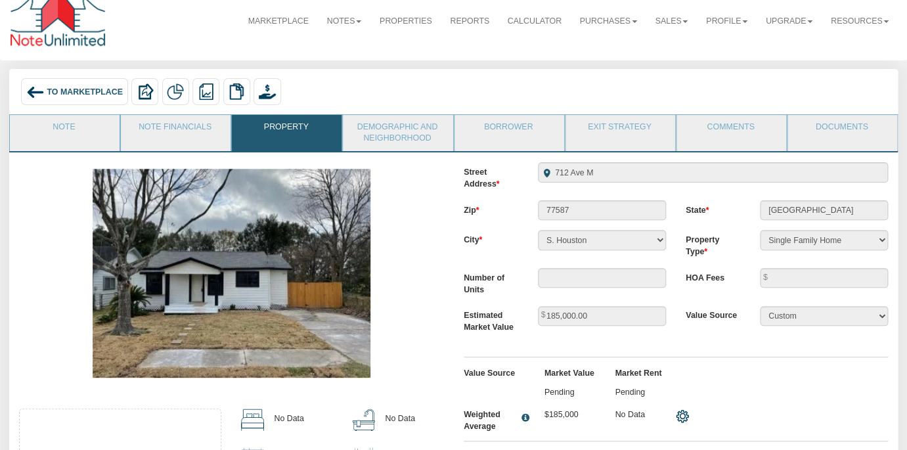
scroll to position [0, 0]
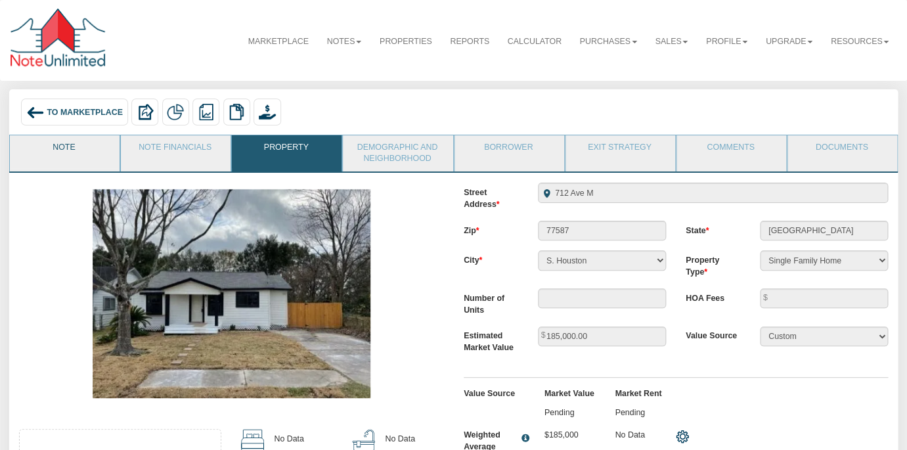
click at [60, 151] on link "Note" at bounding box center [64, 151] width 108 height 33
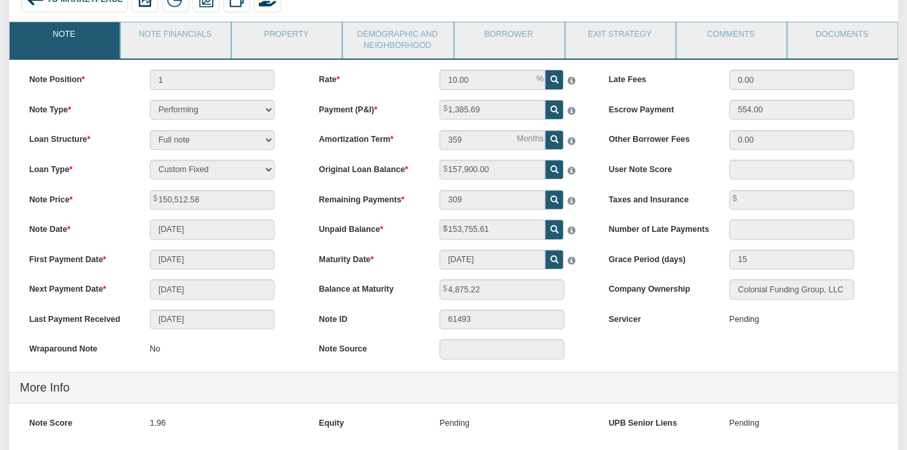
scroll to position [114, 0]
click at [401, 37] on link "Demographic and Neighborhood" at bounding box center [397, 40] width 108 height 37
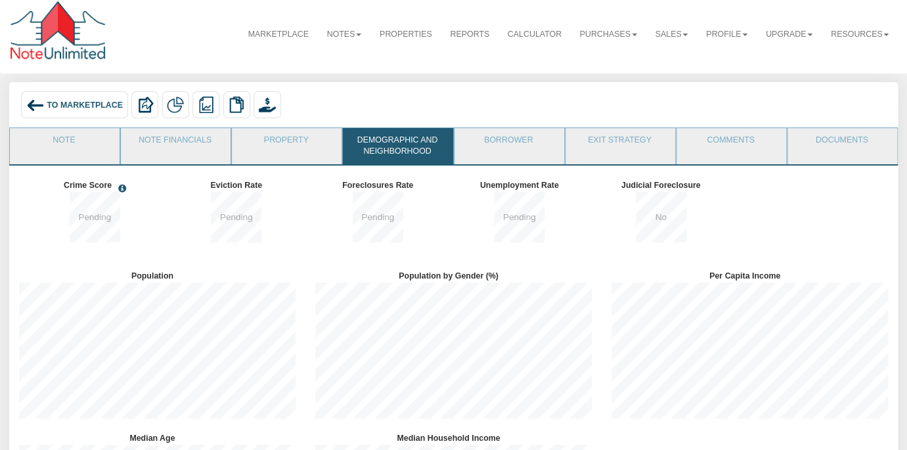
scroll to position [0, 0]
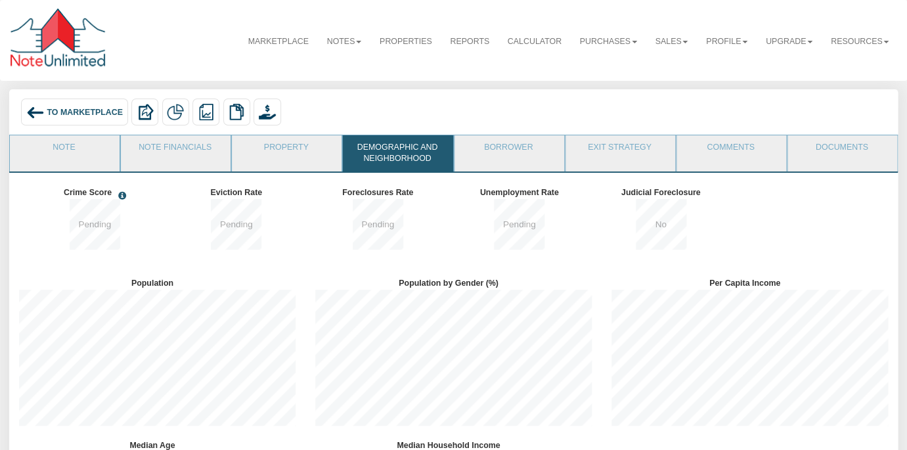
click at [65, 116] on span "To Marketplace" at bounding box center [85, 112] width 76 height 9
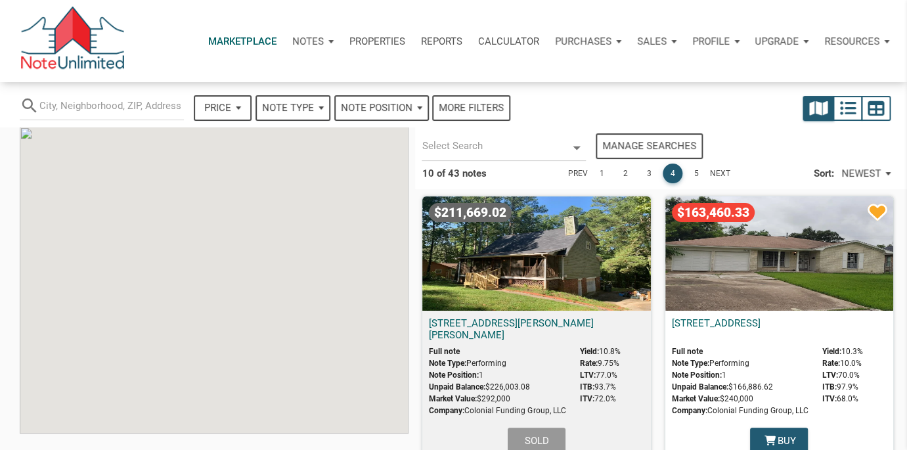
select select
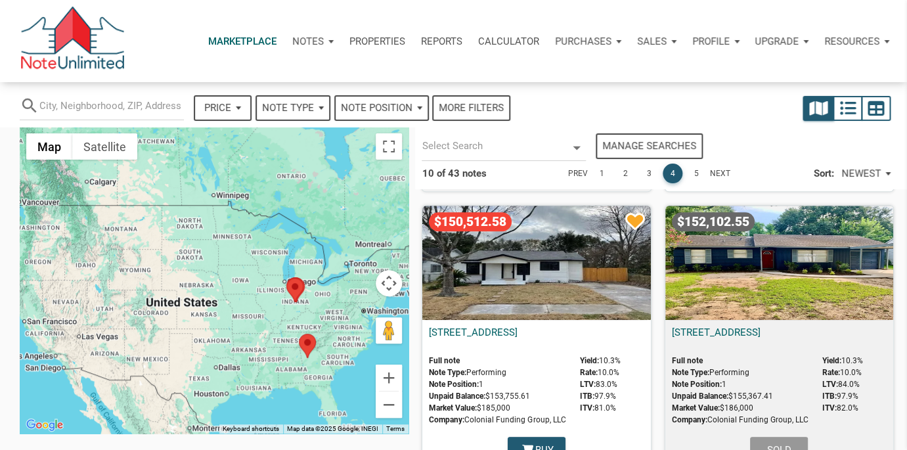
scroll to position [274, 0]
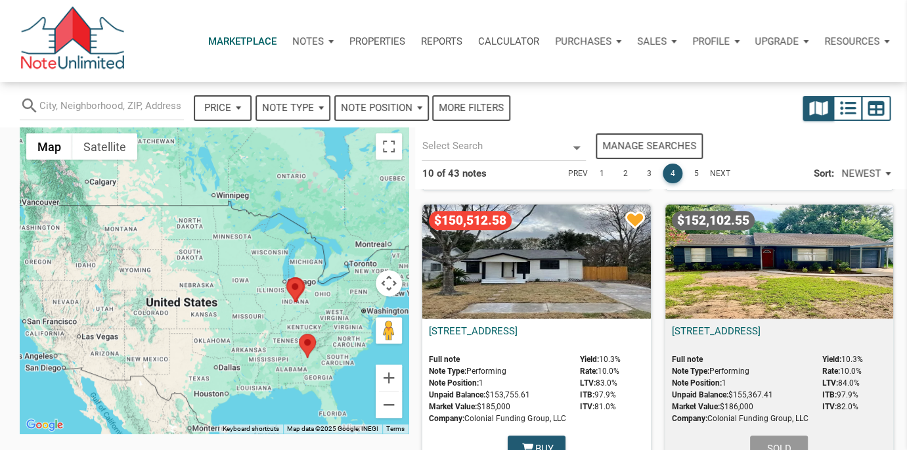
click at [552, 252] on div "$150,512.58" at bounding box center [536, 261] width 228 height 114
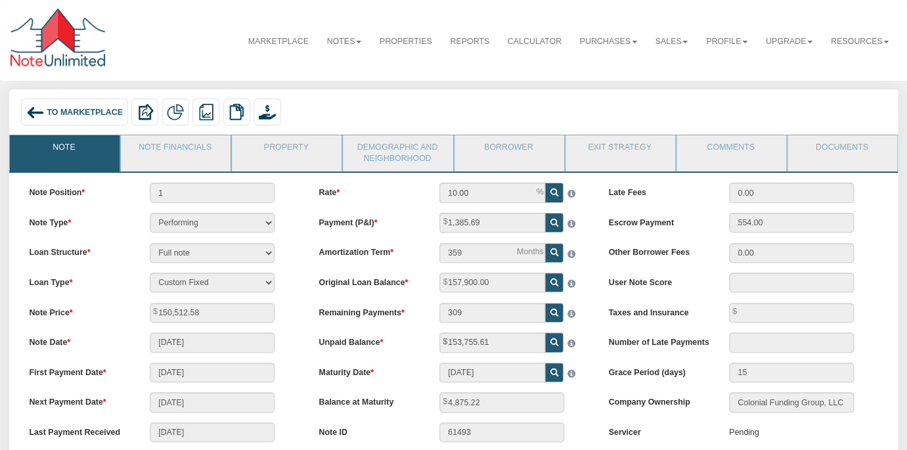
click at [77, 106] on div "To Marketplace" at bounding box center [74, 112] width 106 height 27
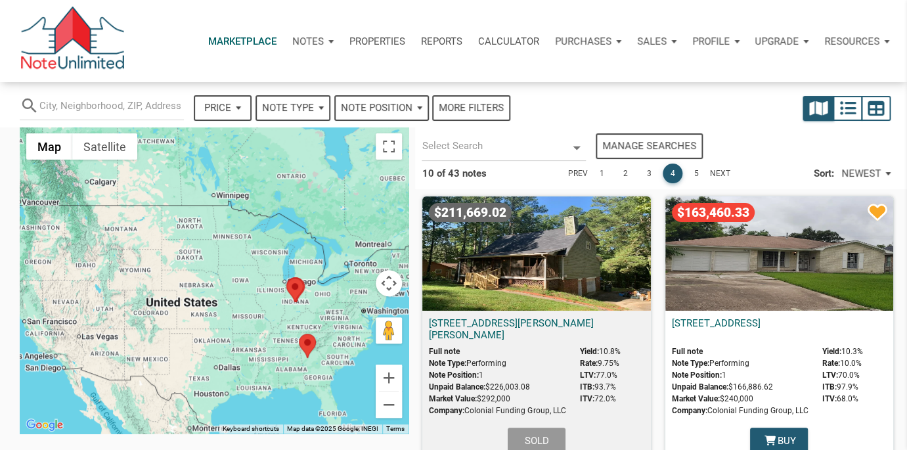
select select
click at [658, 295] on div "$163,460.33 [STREET_ADDRESS] Full note Note Type: Performing Note Position: 1 U…" at bounding box center [779, 330] width 242 height 282
